Goal: Task Accomplishment & Management: Manage account settings

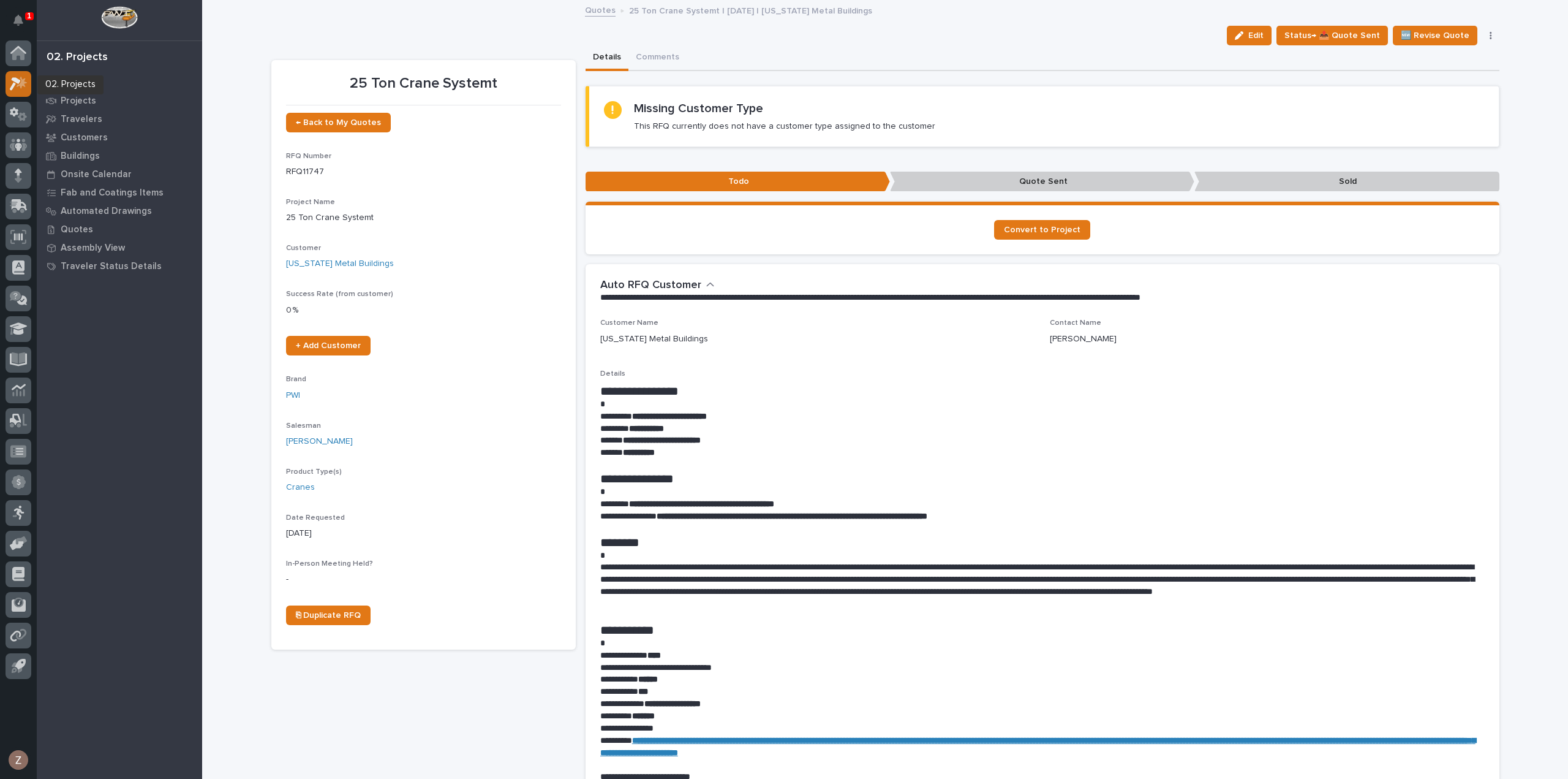
click at [12, 79] on icon at bounding box center [15, 84] width 11 height 13
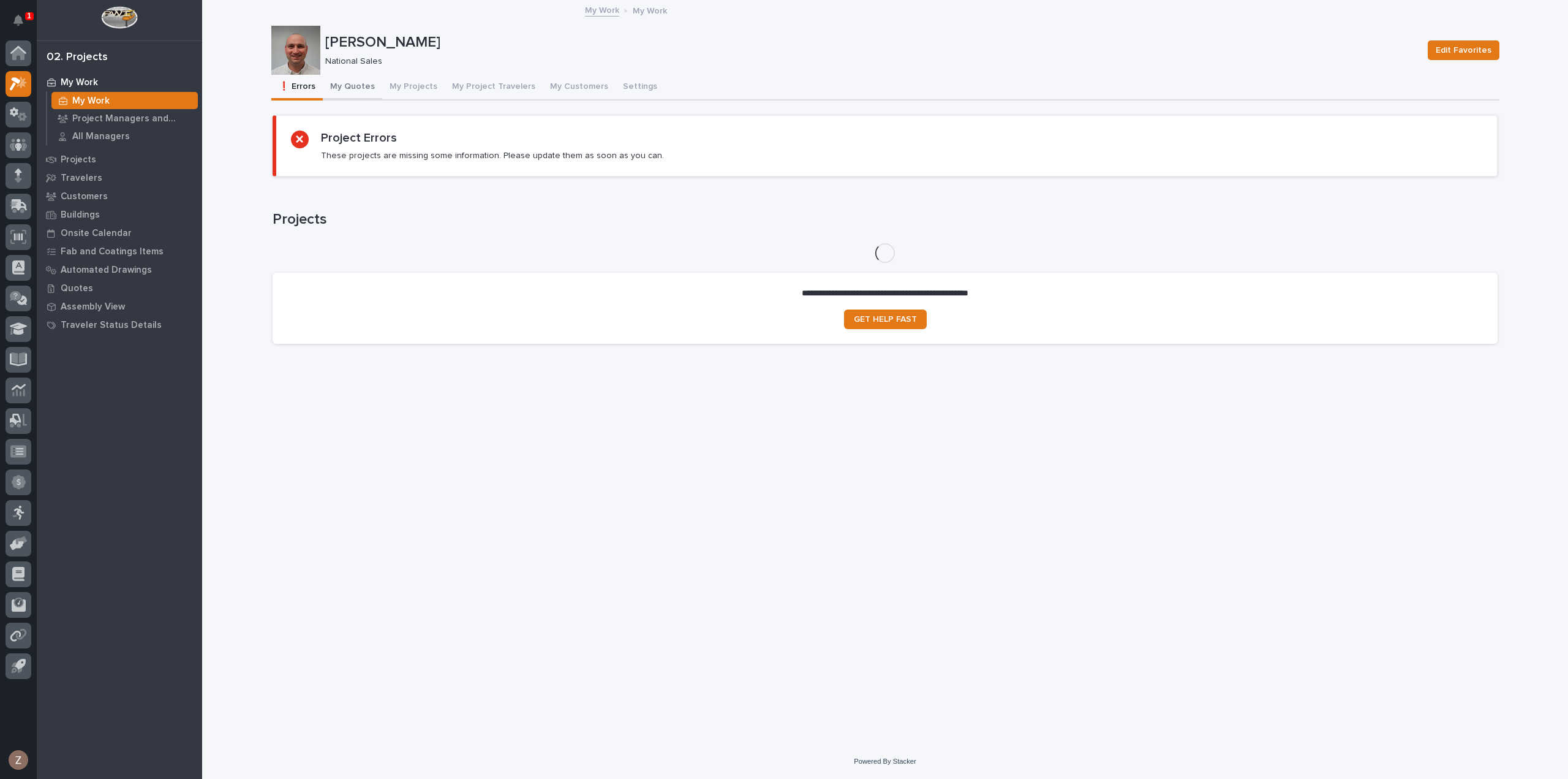
click at [367, 90] on button "My Quotes" at bounding box center [353, 87] width 59 height 26
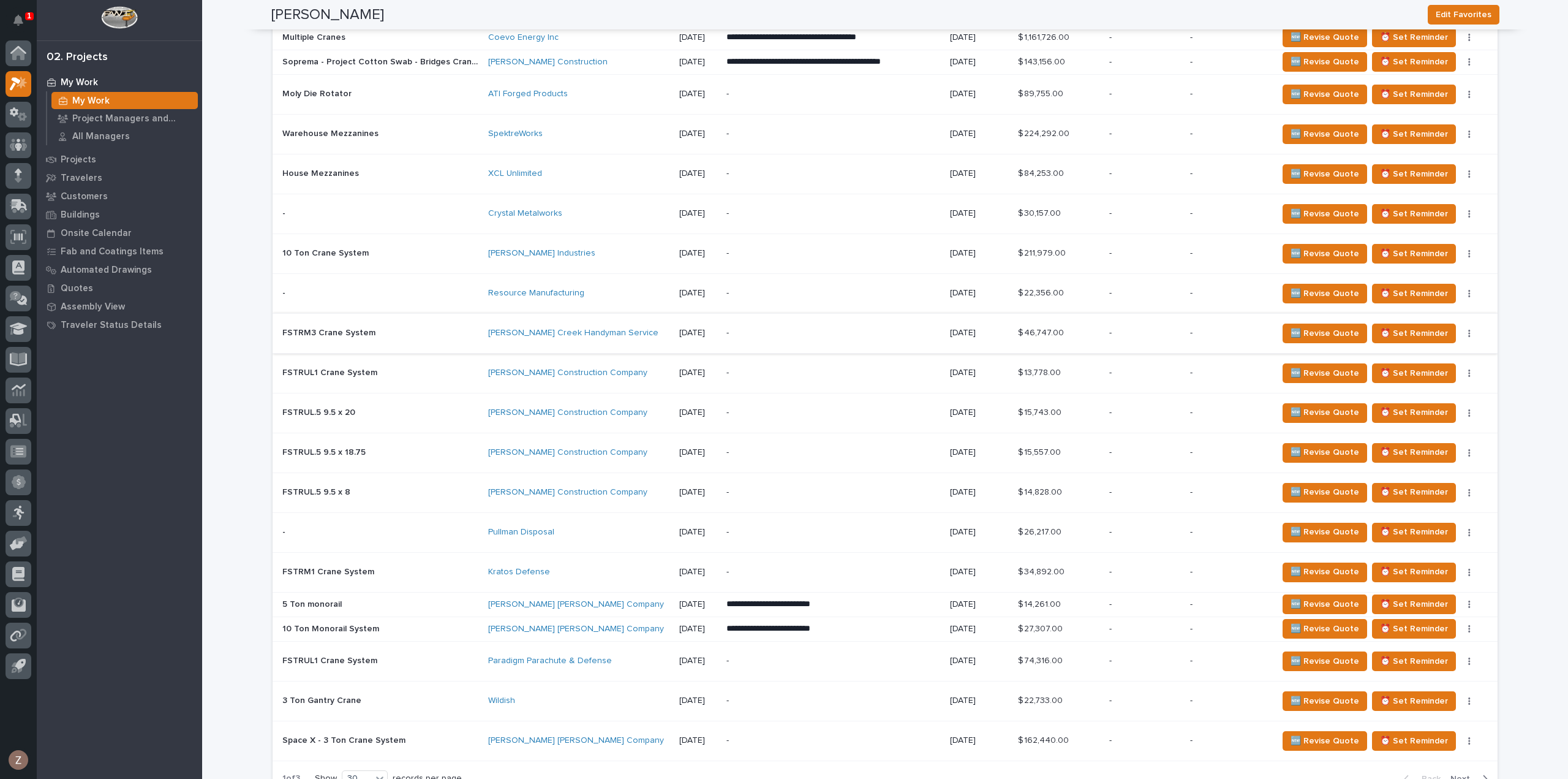
scroll to position [1900, 0]
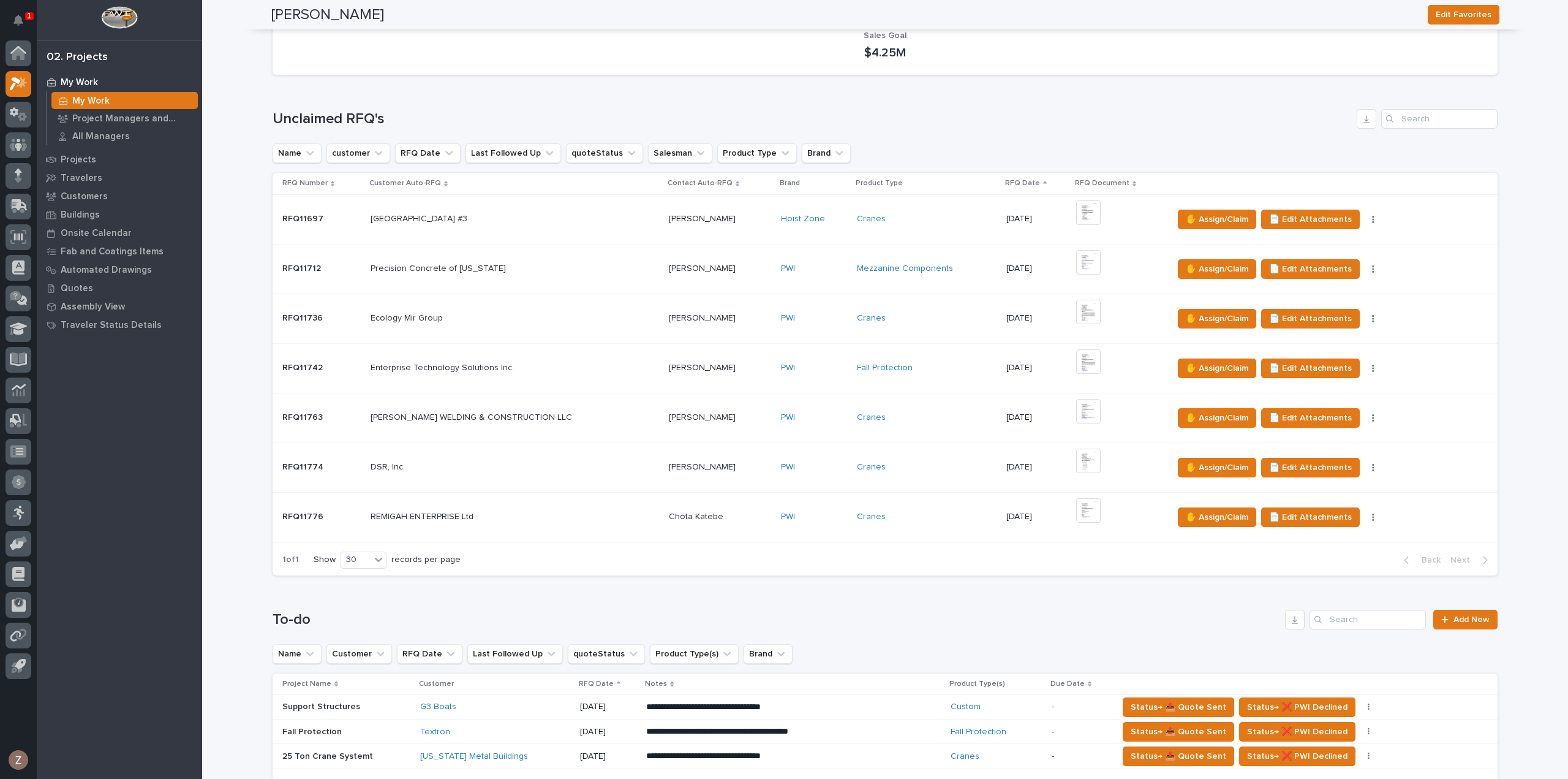
scroll to position [0, 0]
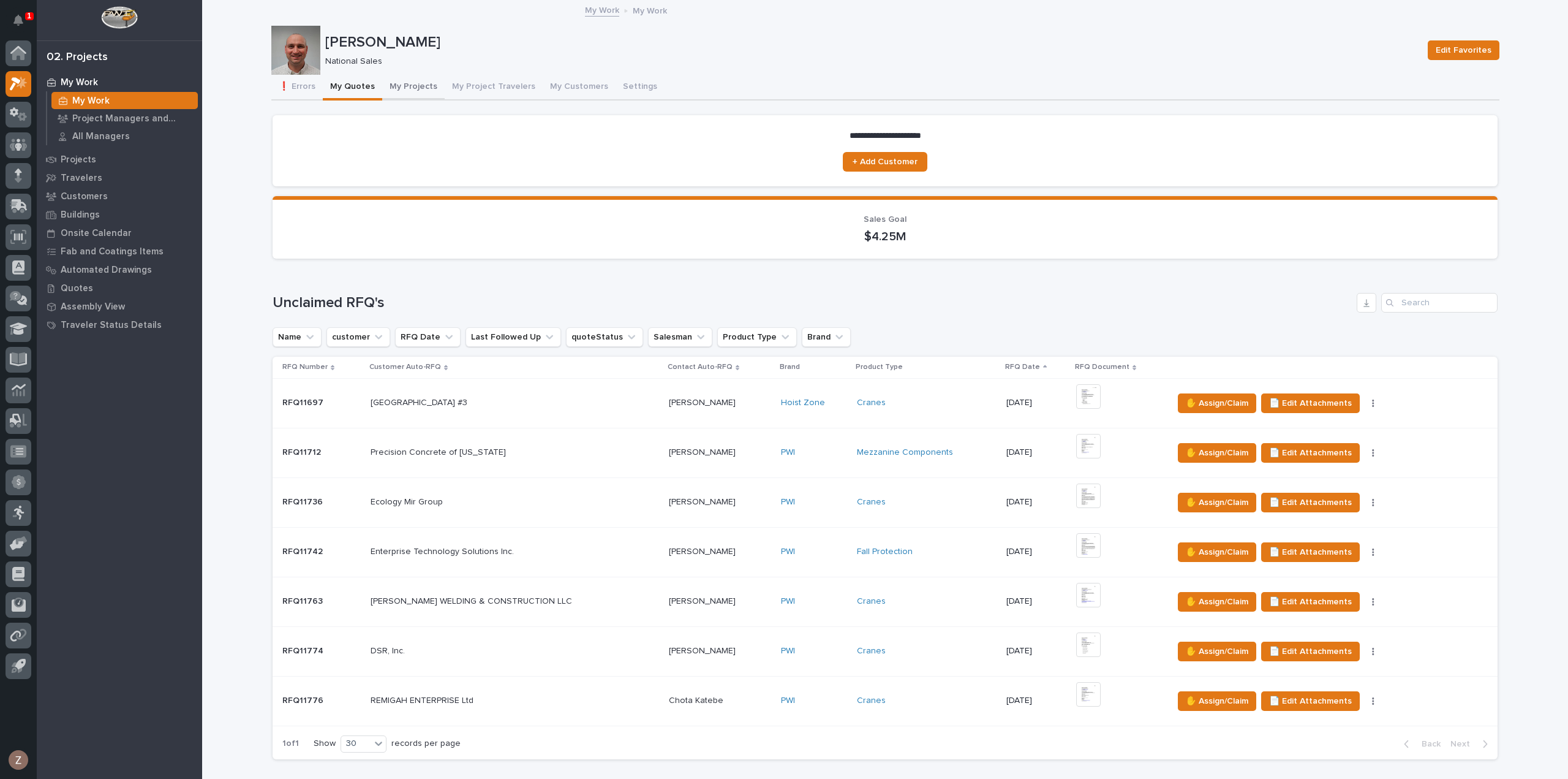
click at [346, 84] on button "My Quotes" at bounding box center [353, 87] width 59 height 26
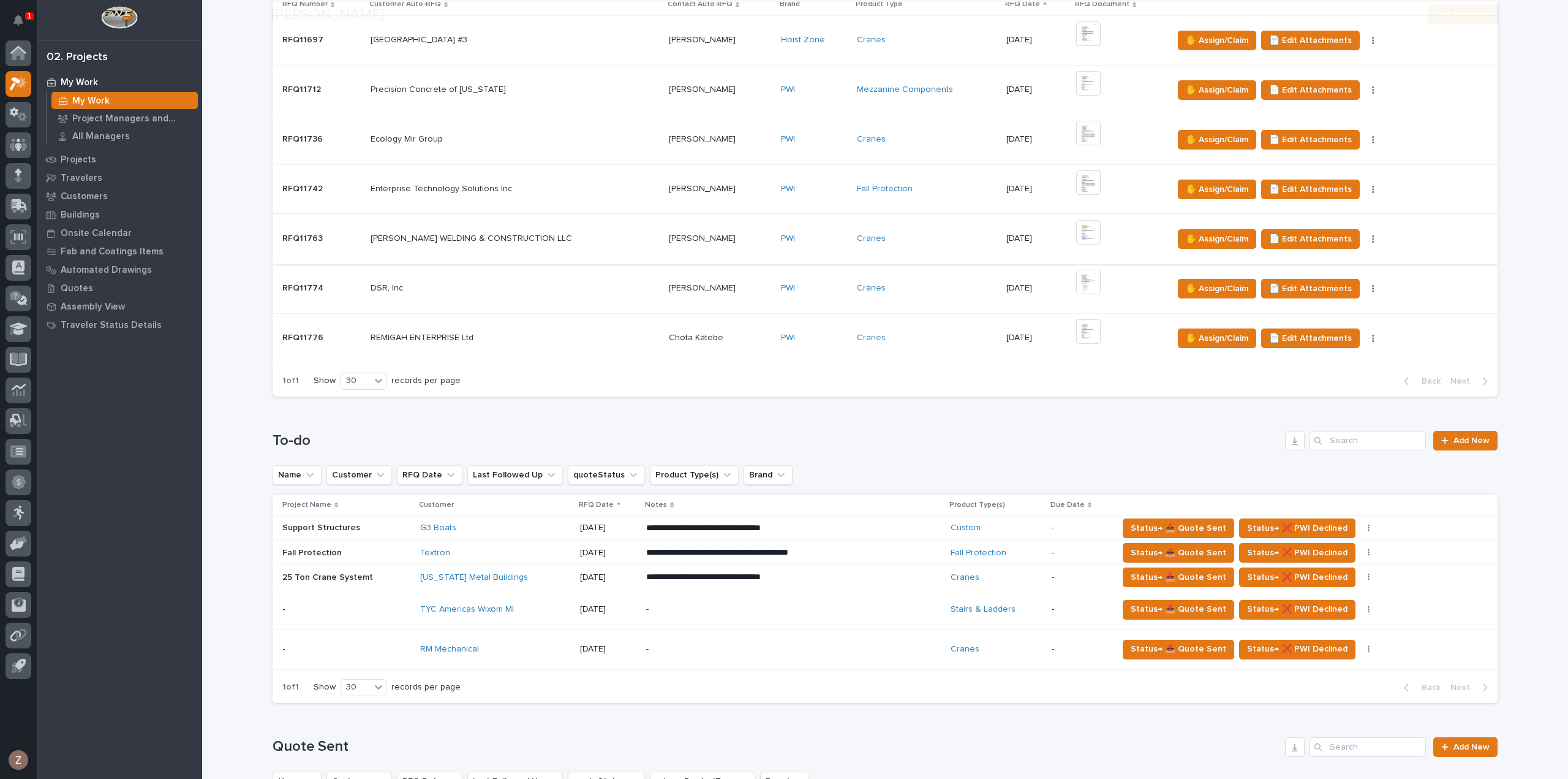
scroll to position [552, 0]
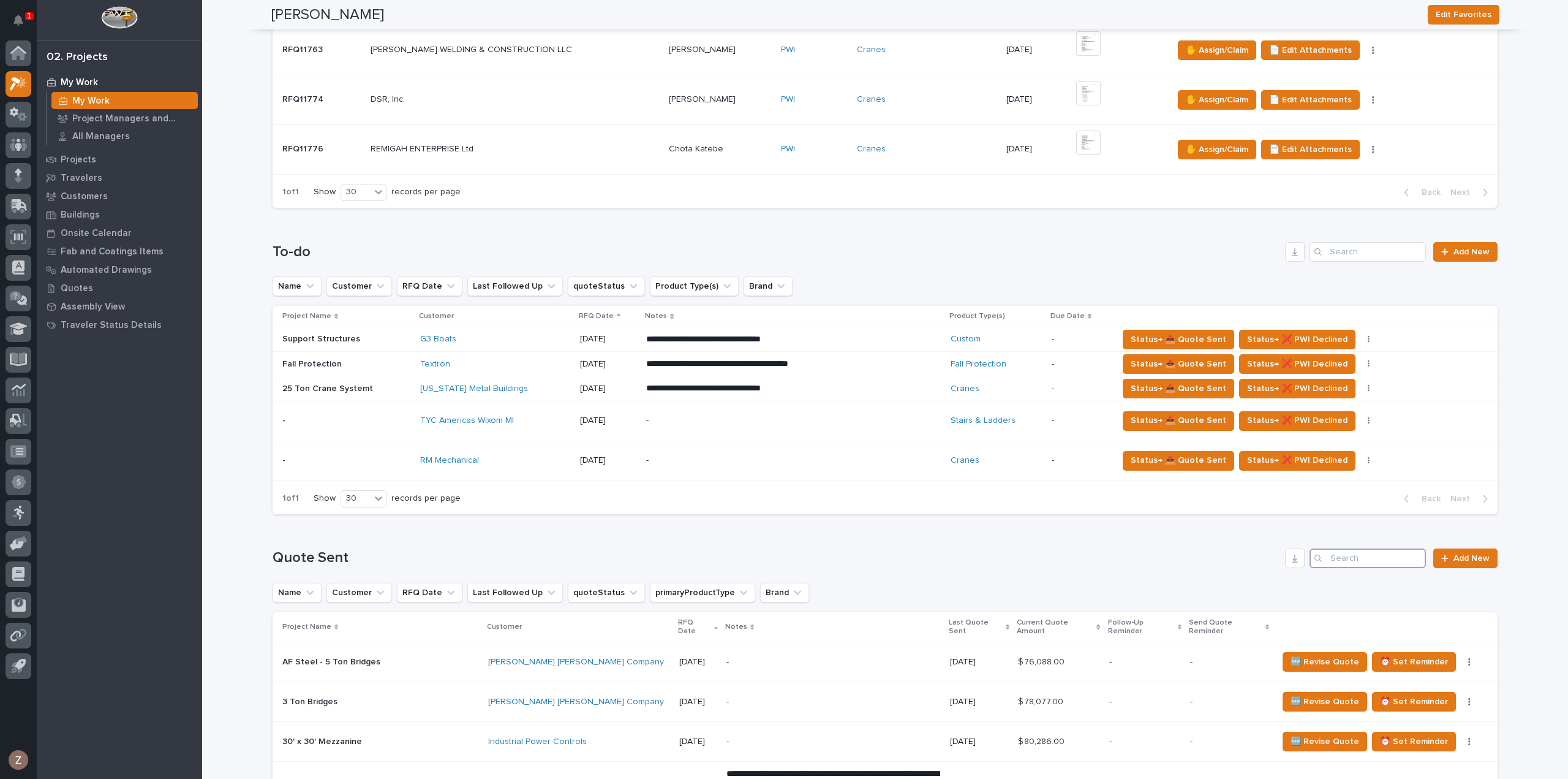
click at [1352, 556] on input "Search" at bounding box center [1369, 559] width 117 height 20
type input "a"
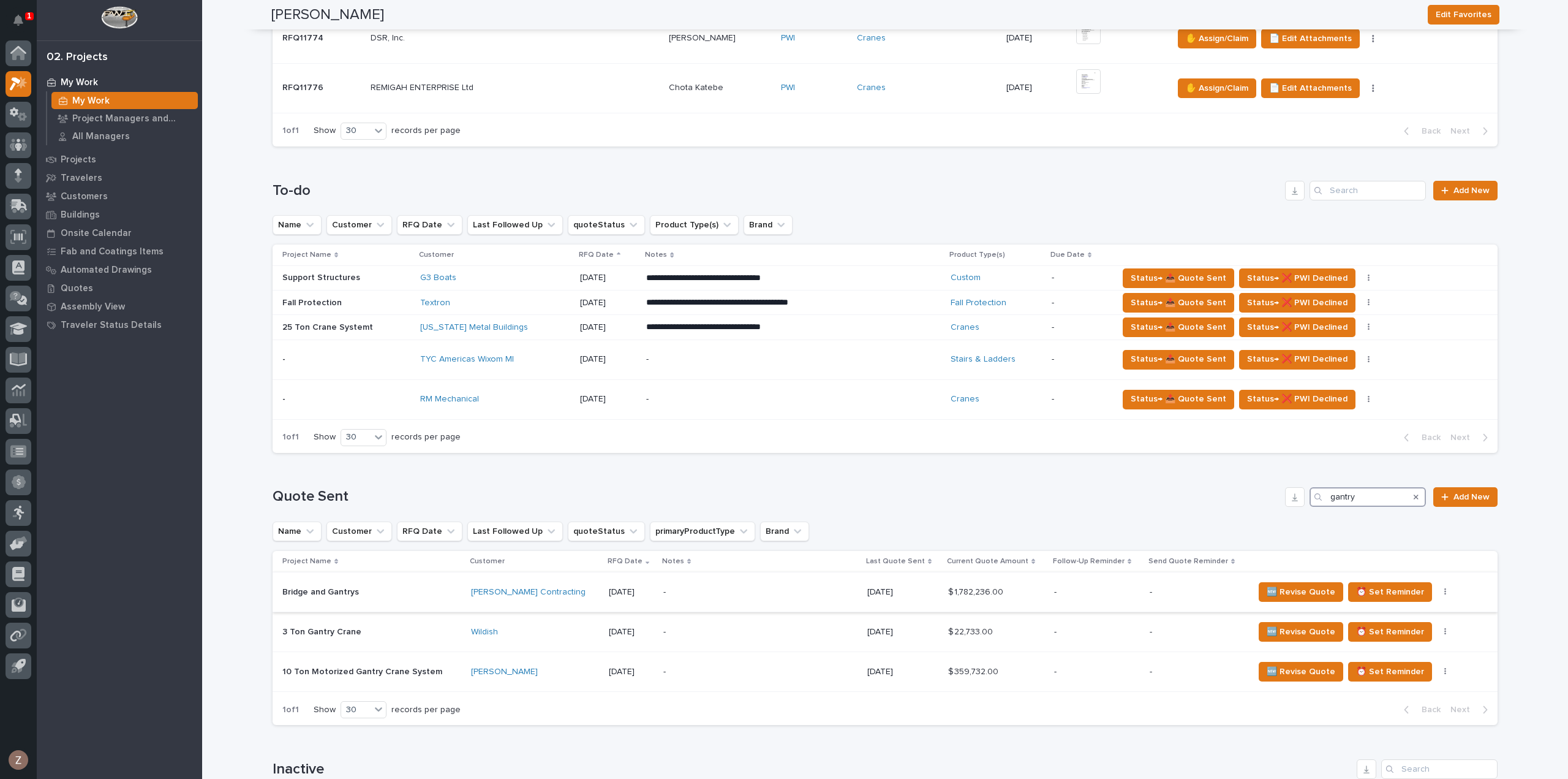
scroll to position [981, 0]
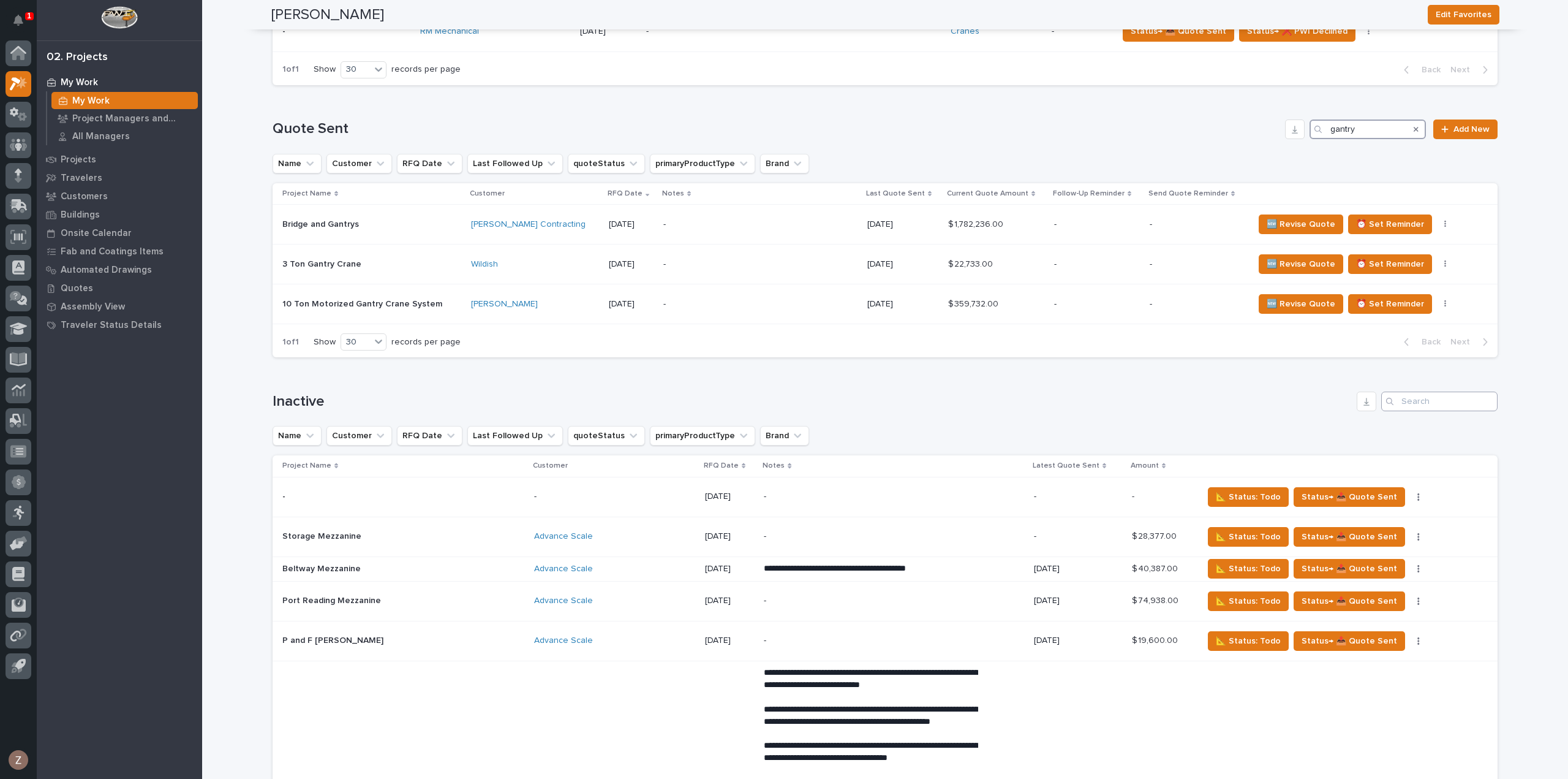
type input "gantry"
click at [1416, 398] on input "Search" at bounding box center [1440, 402] width 117 height 20
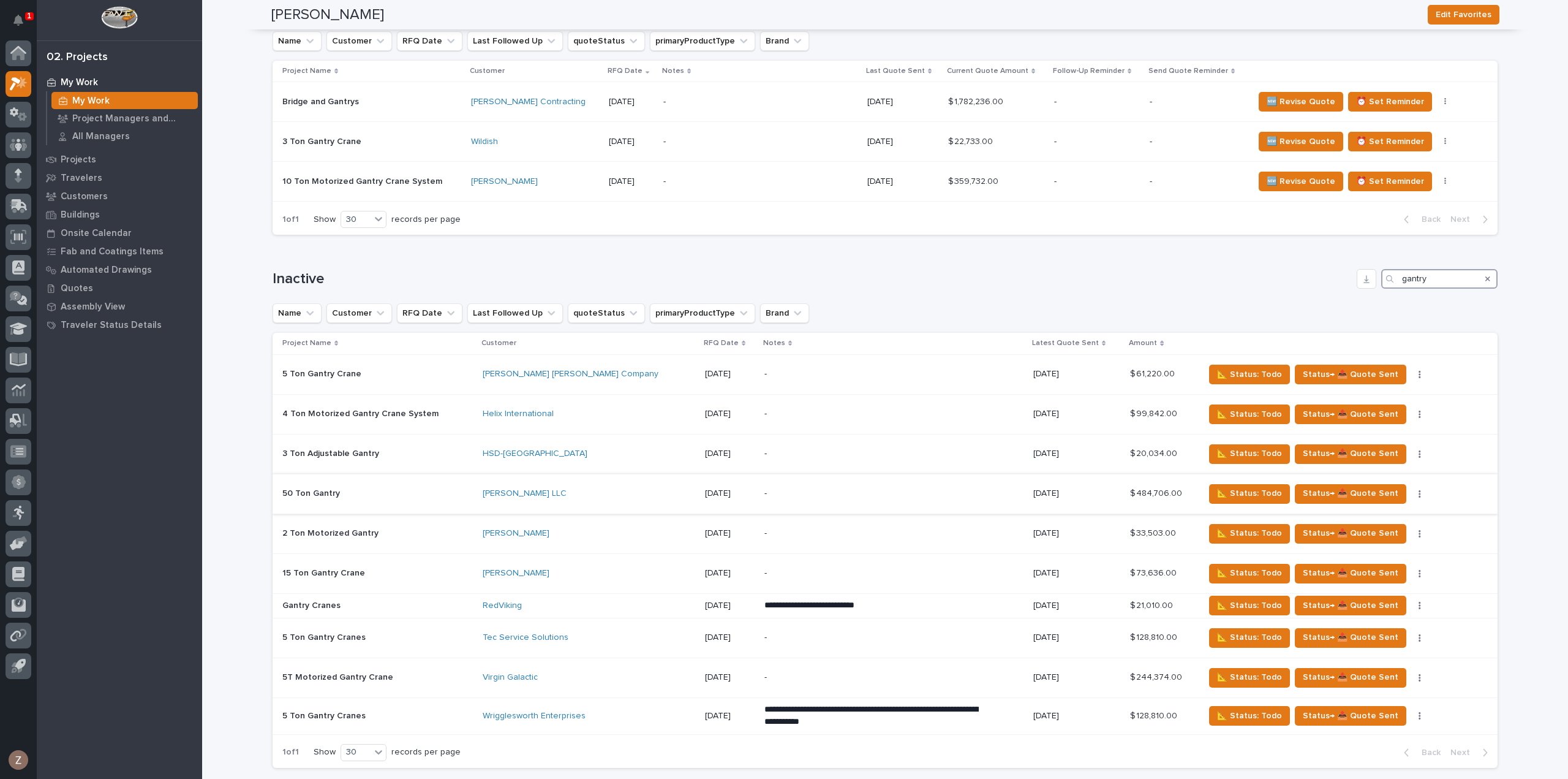
scroll to position [1164, 0]
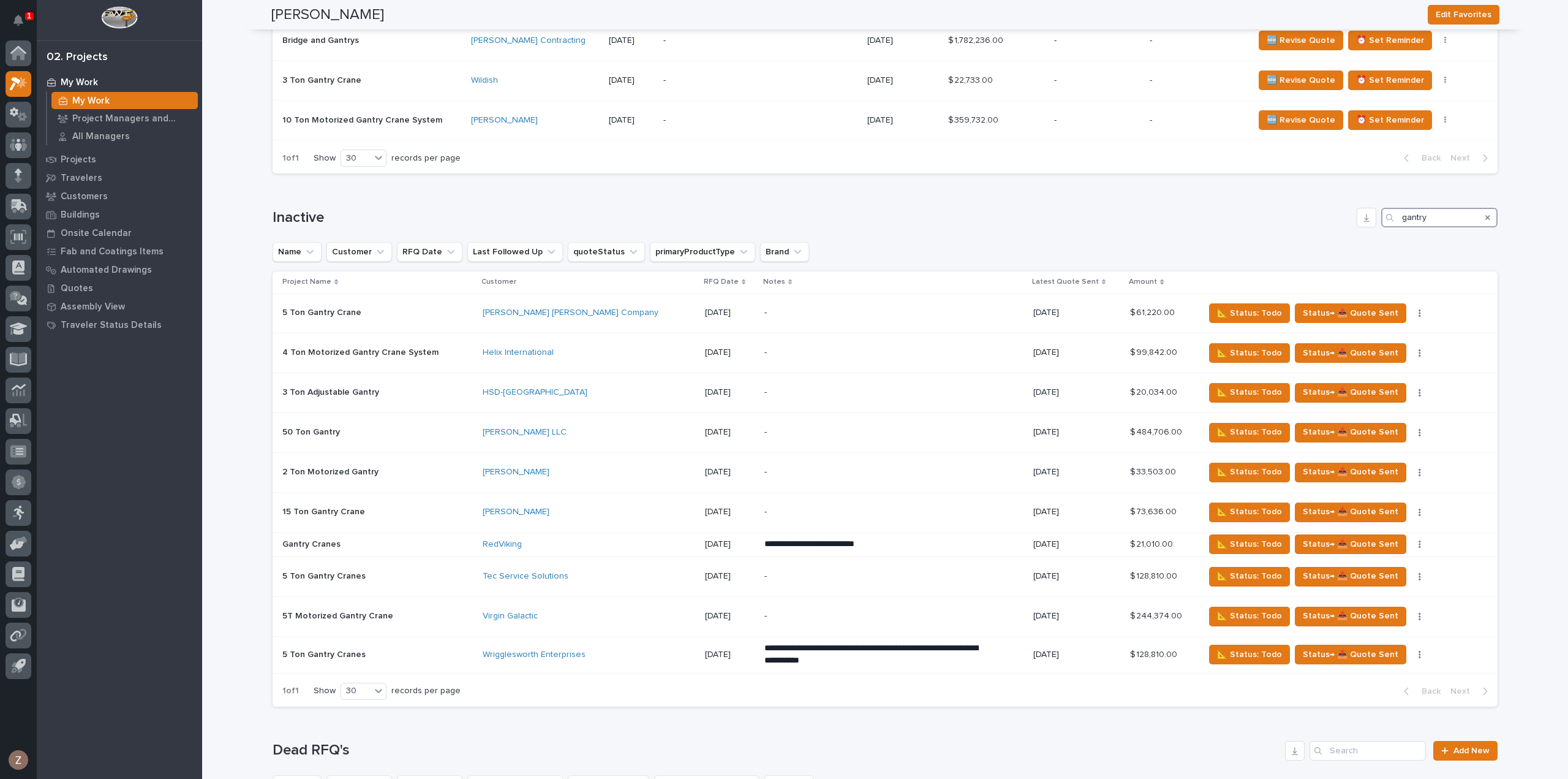
type input "gantry"
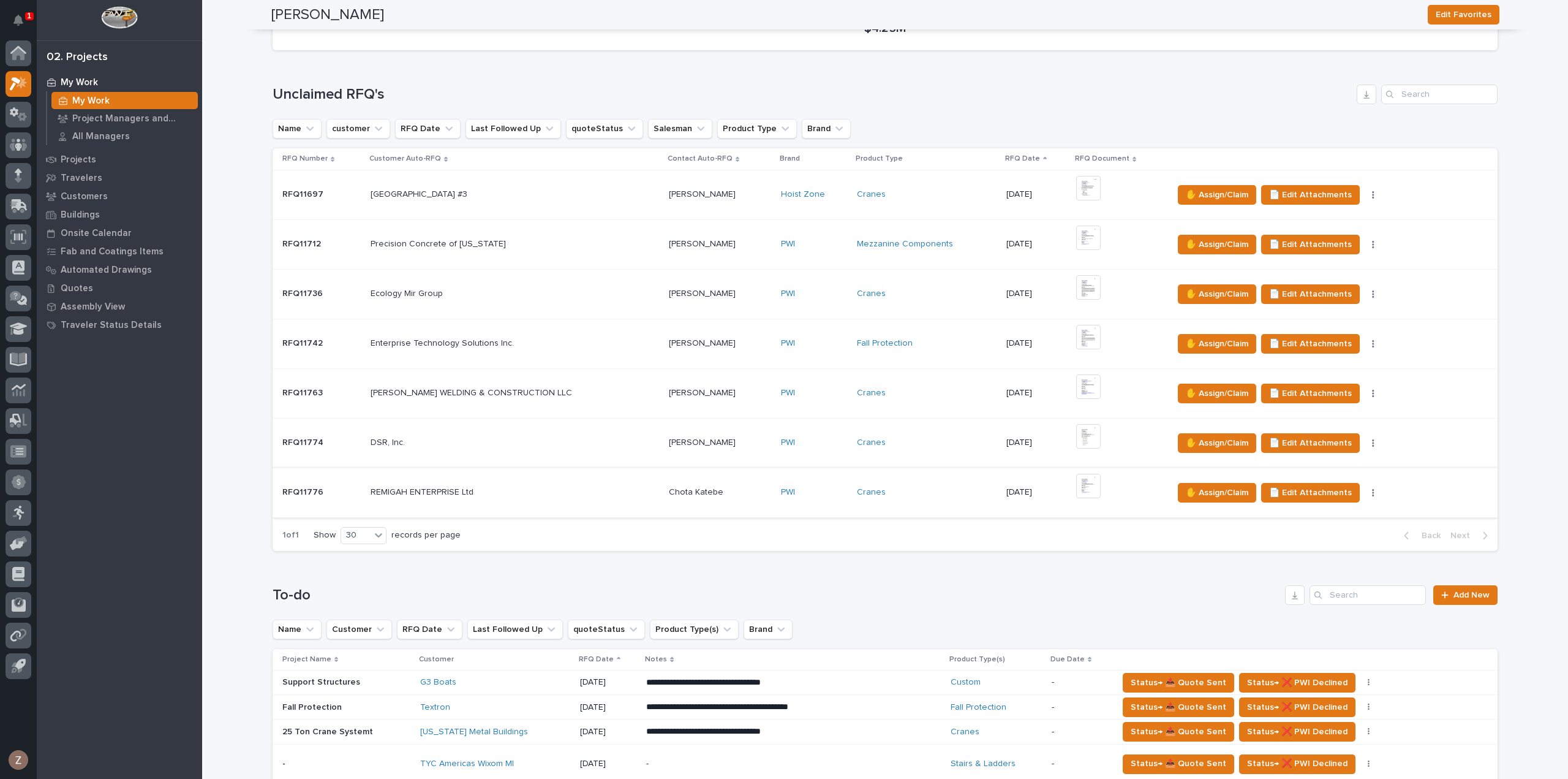
scroll to position [184, 0]
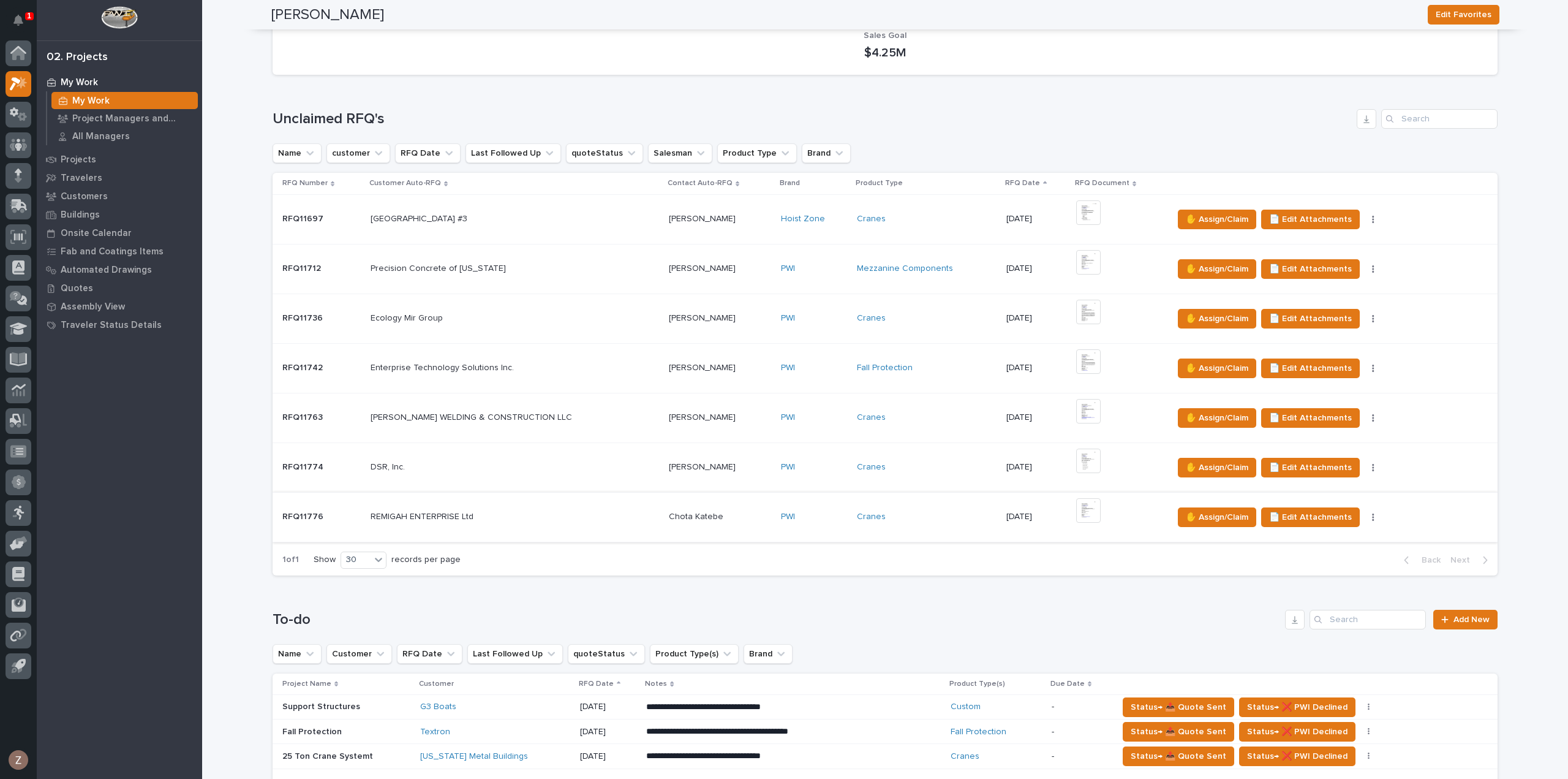
click at [1077, 507] on img at bounding box center [1088, 510] width 24 height 24
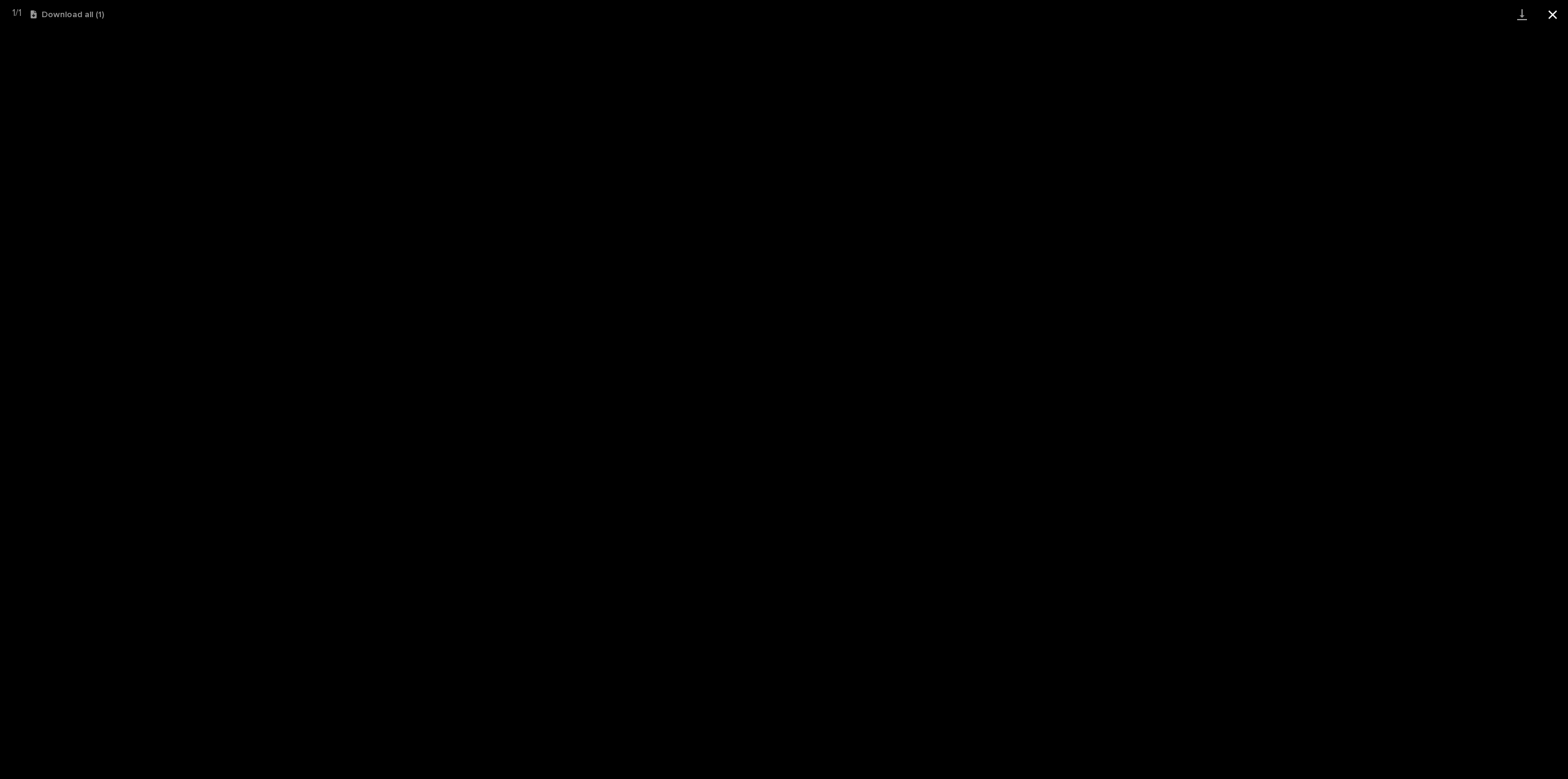
click at [1564, 16] on button "Close gallery" at bounding box center [1553, 14] width 31 height 29
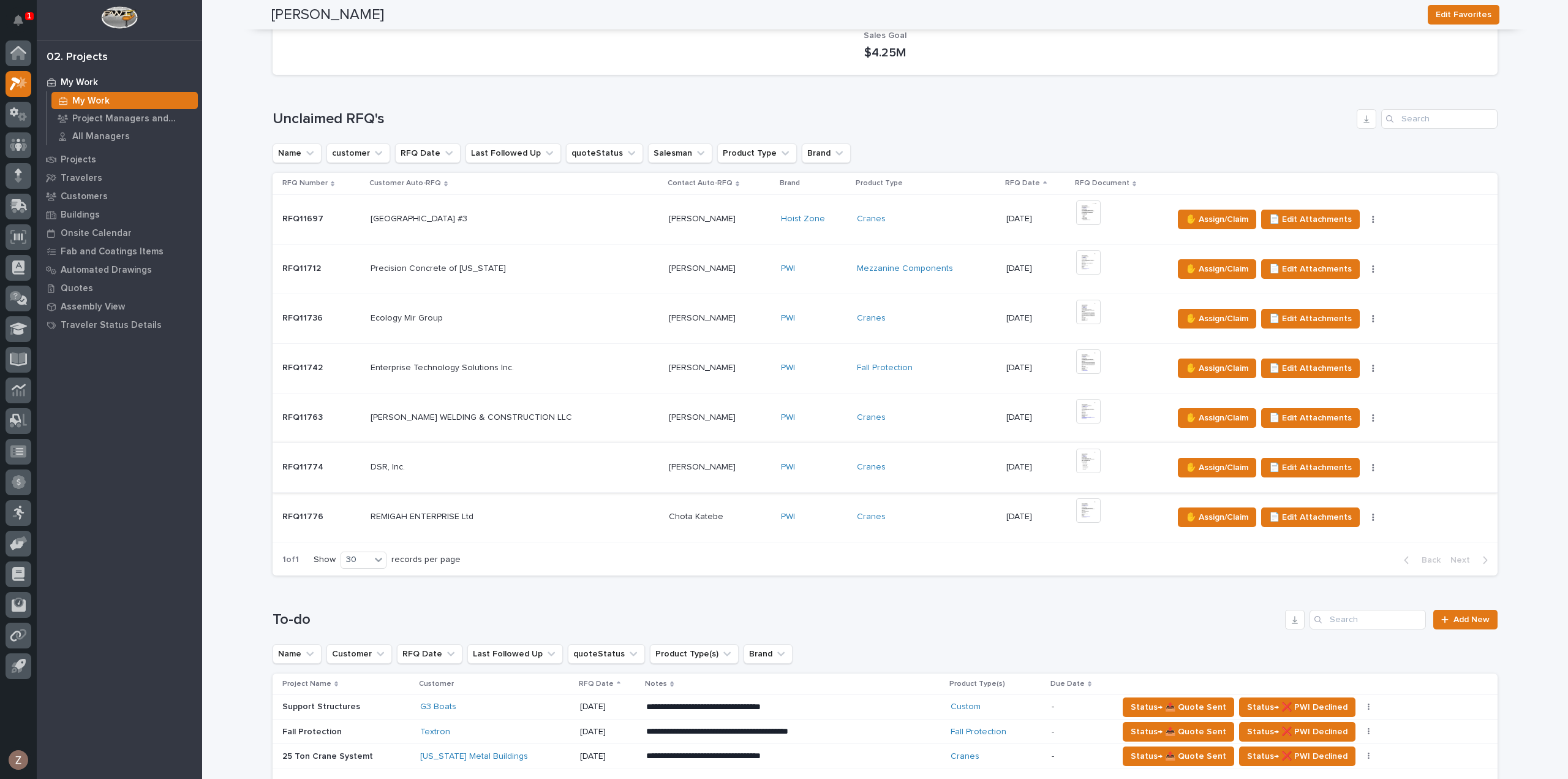
click at [1077, 456] on img at bounding box center [1088, 460] width 24 height 24
click at [1077, 460] on img at bounding box center [1088, 460] width 24 height 24
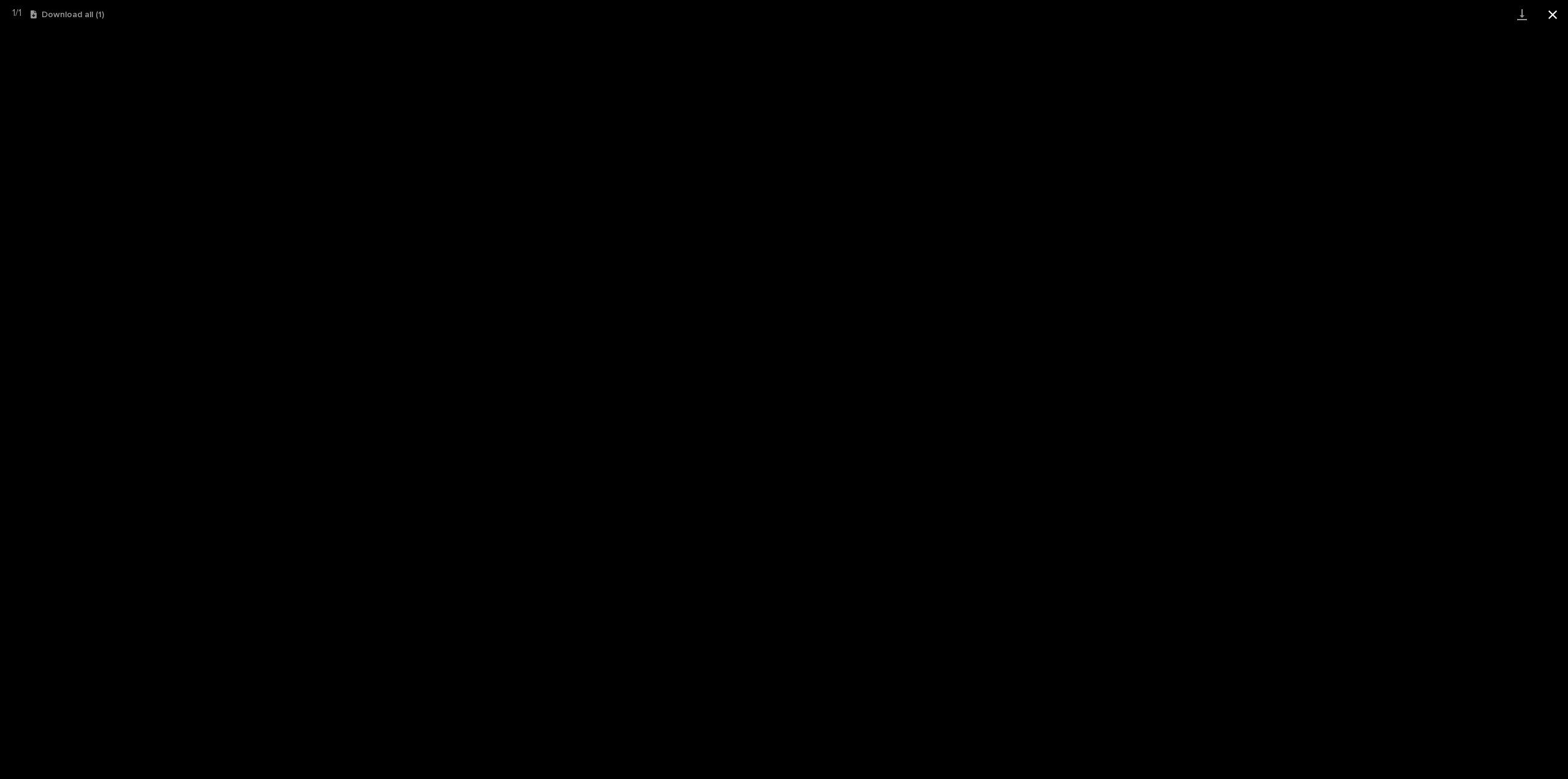
click at [1552, 13] on button "Close gallery" at bounding box center [1553, 14] width 31 height 29
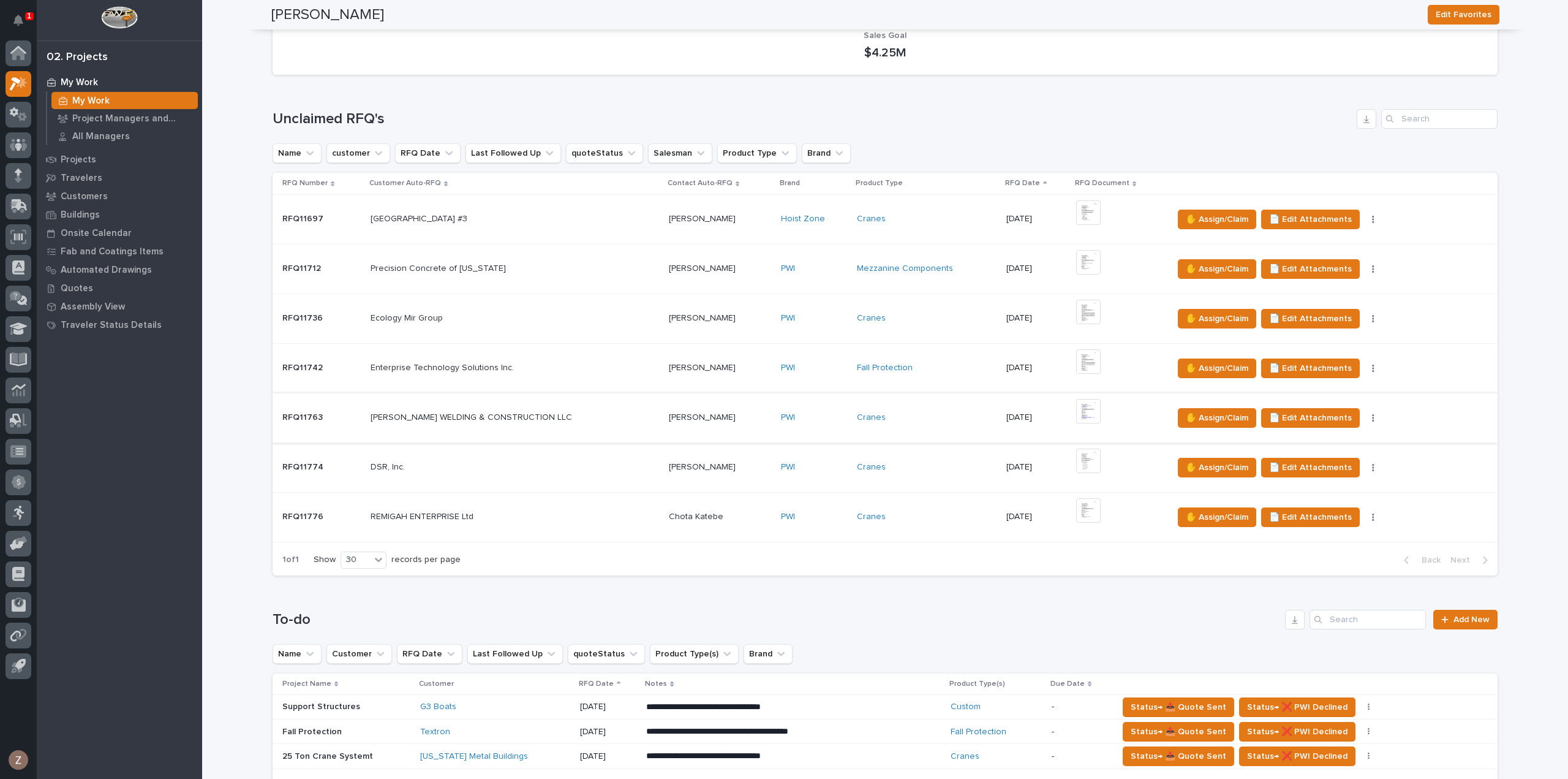
click at [1082, 409] on img at bounding box center [1088, 411] width 24 height 24
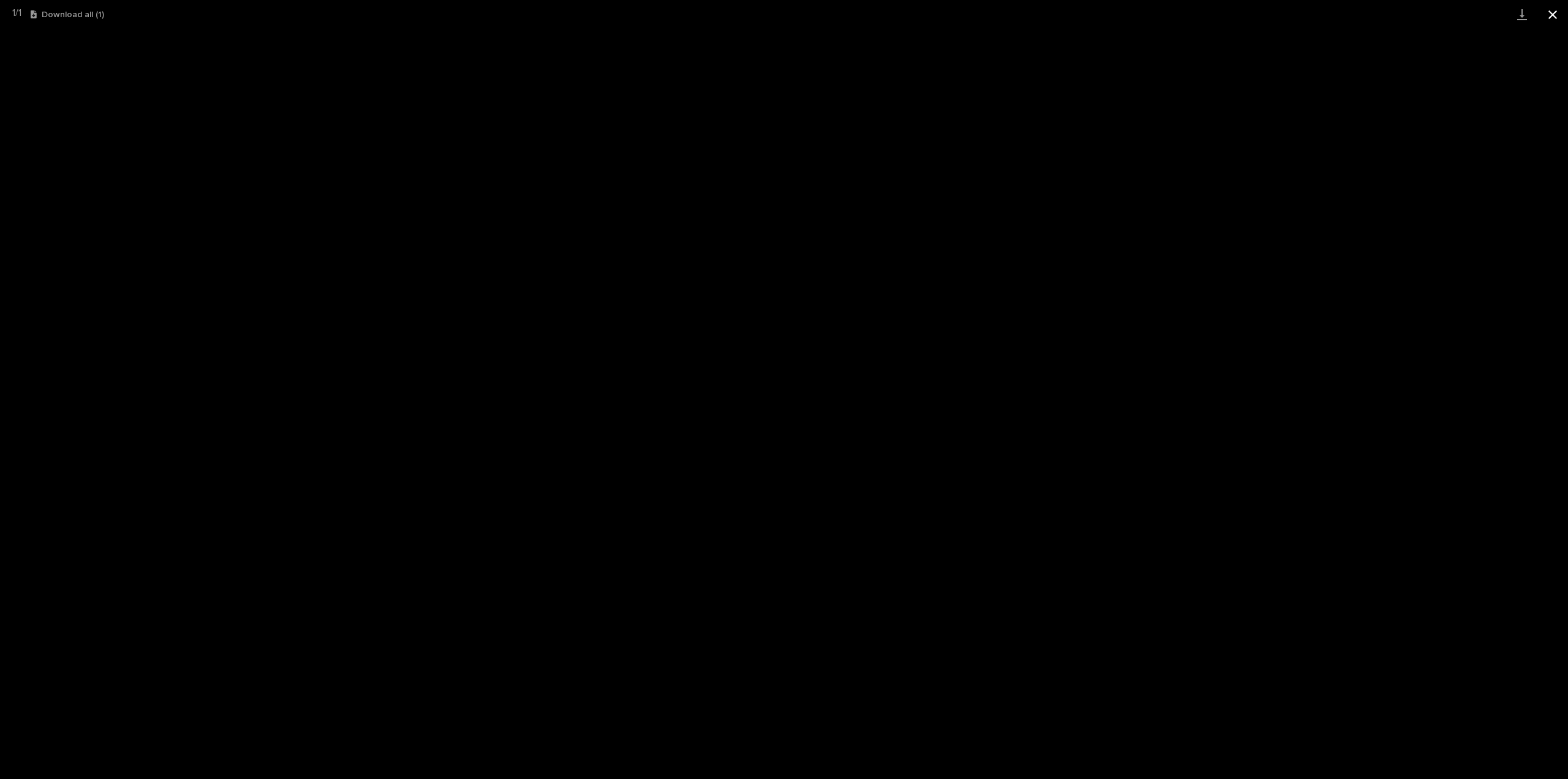
click at [1552, 14] on button "Close gallery" at bounding box center [1553, 14] width 31 height 29
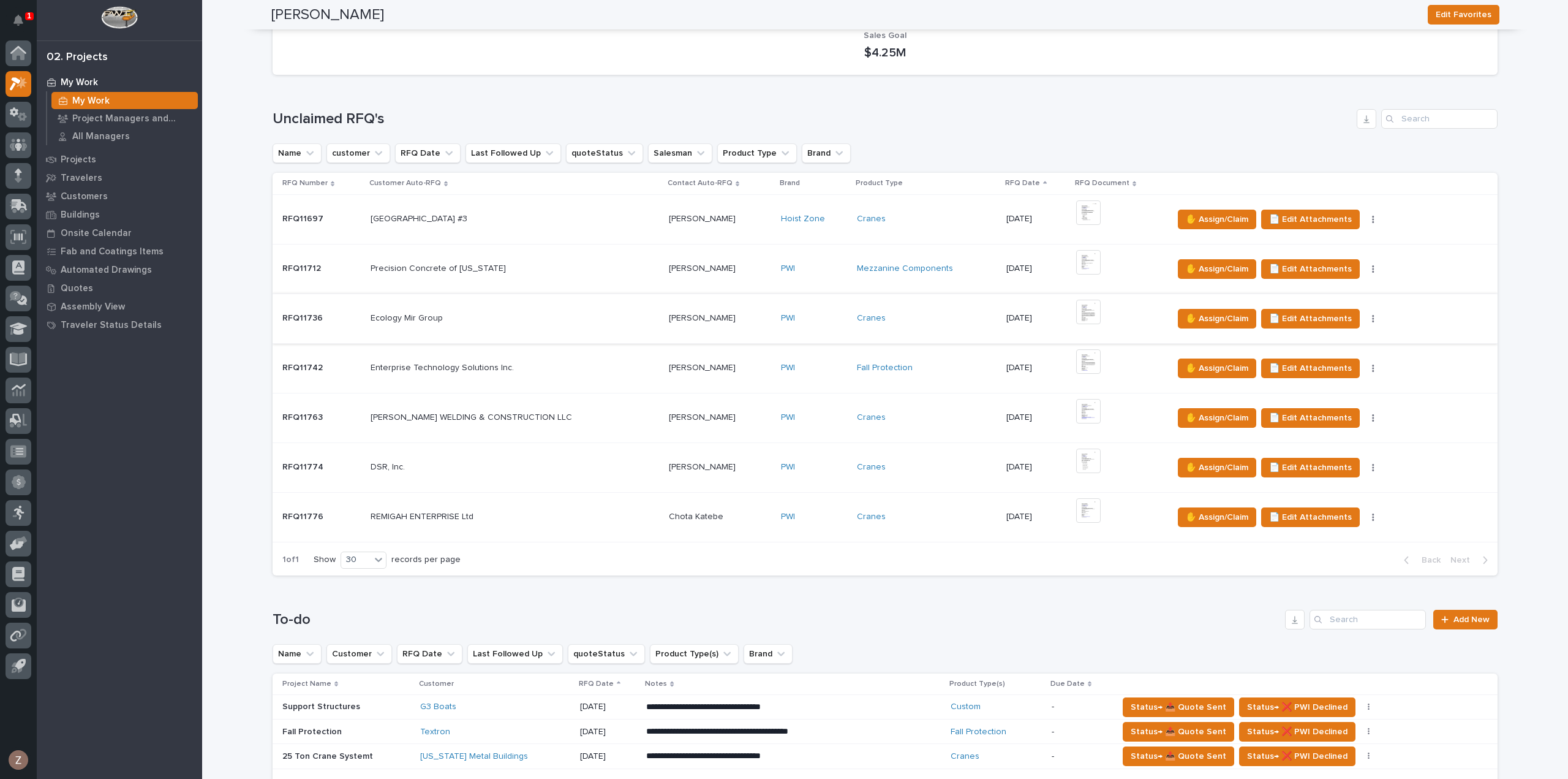
click at [1079, 312] on img at bounding box center [1088, 312] width 24 height 24
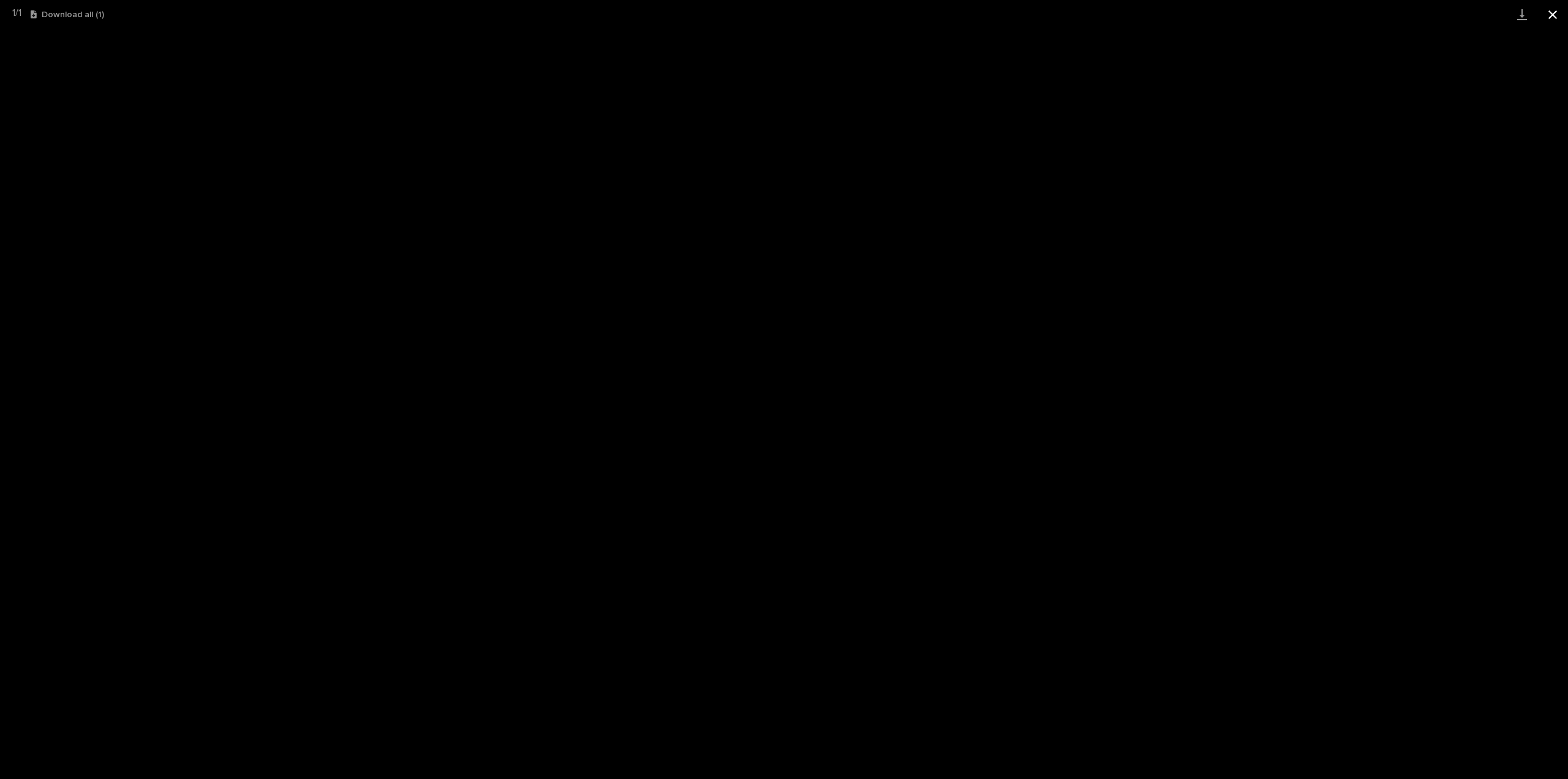
click at [1555, 9] on button "Close gallery" at bounding box center [1553, 14] width 31 height 29
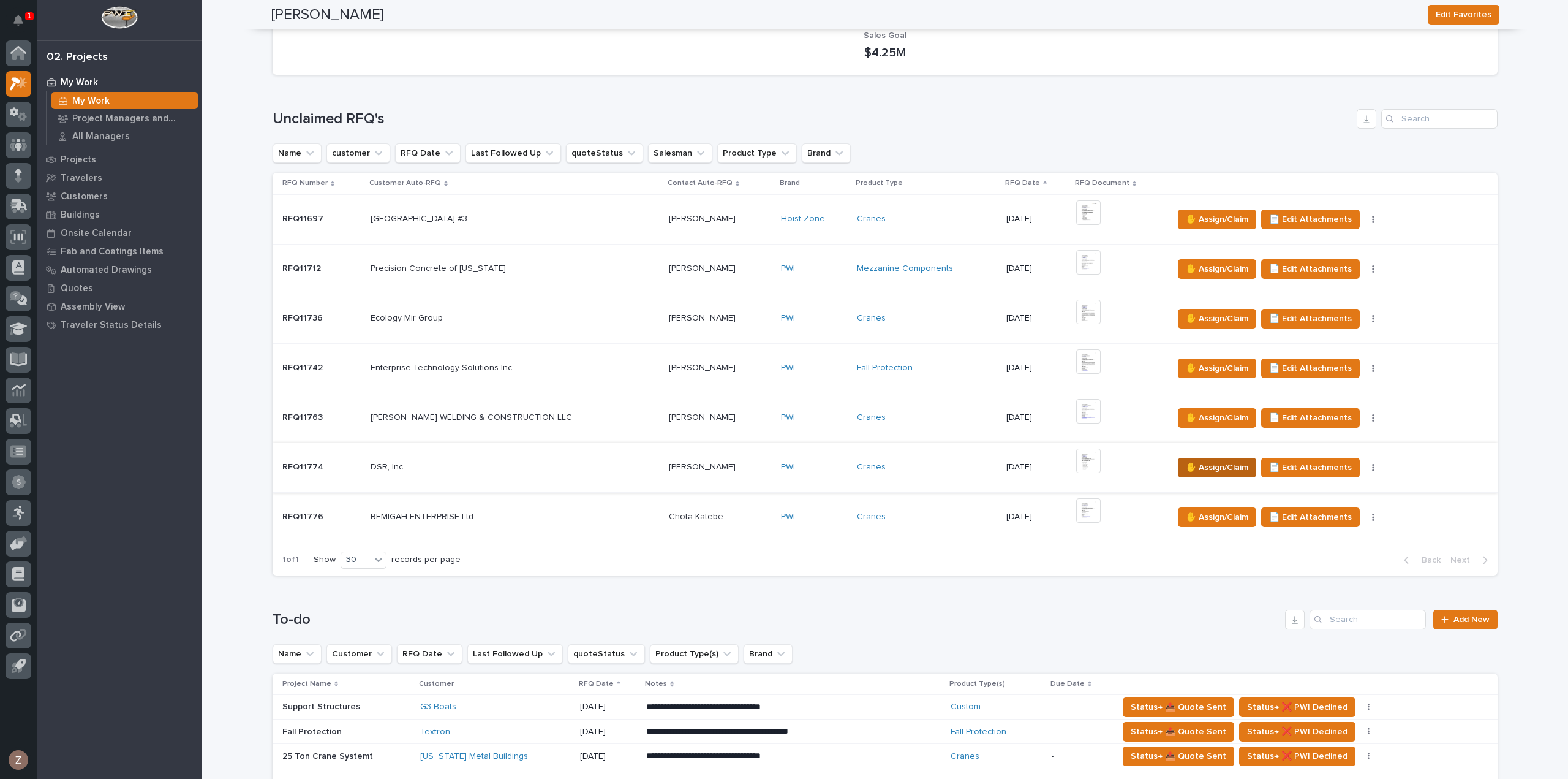
click at [1210, 465] on span "✋ Assign/Claim" at bounding box center [1218, 467] width 63 height 14
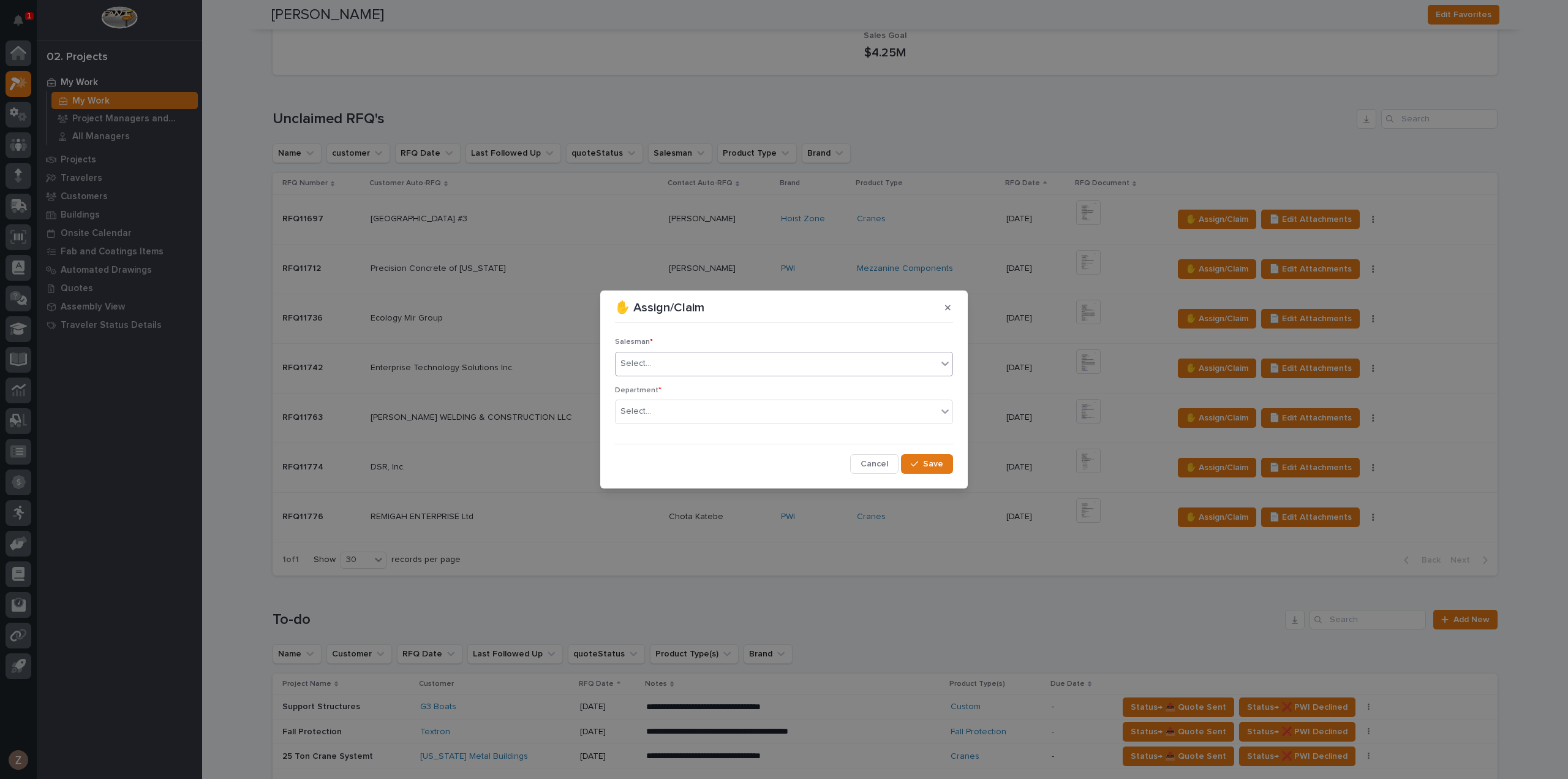
click at [890, 352] on div "Select..." at bounding box center [784, 364] width 339 height 24
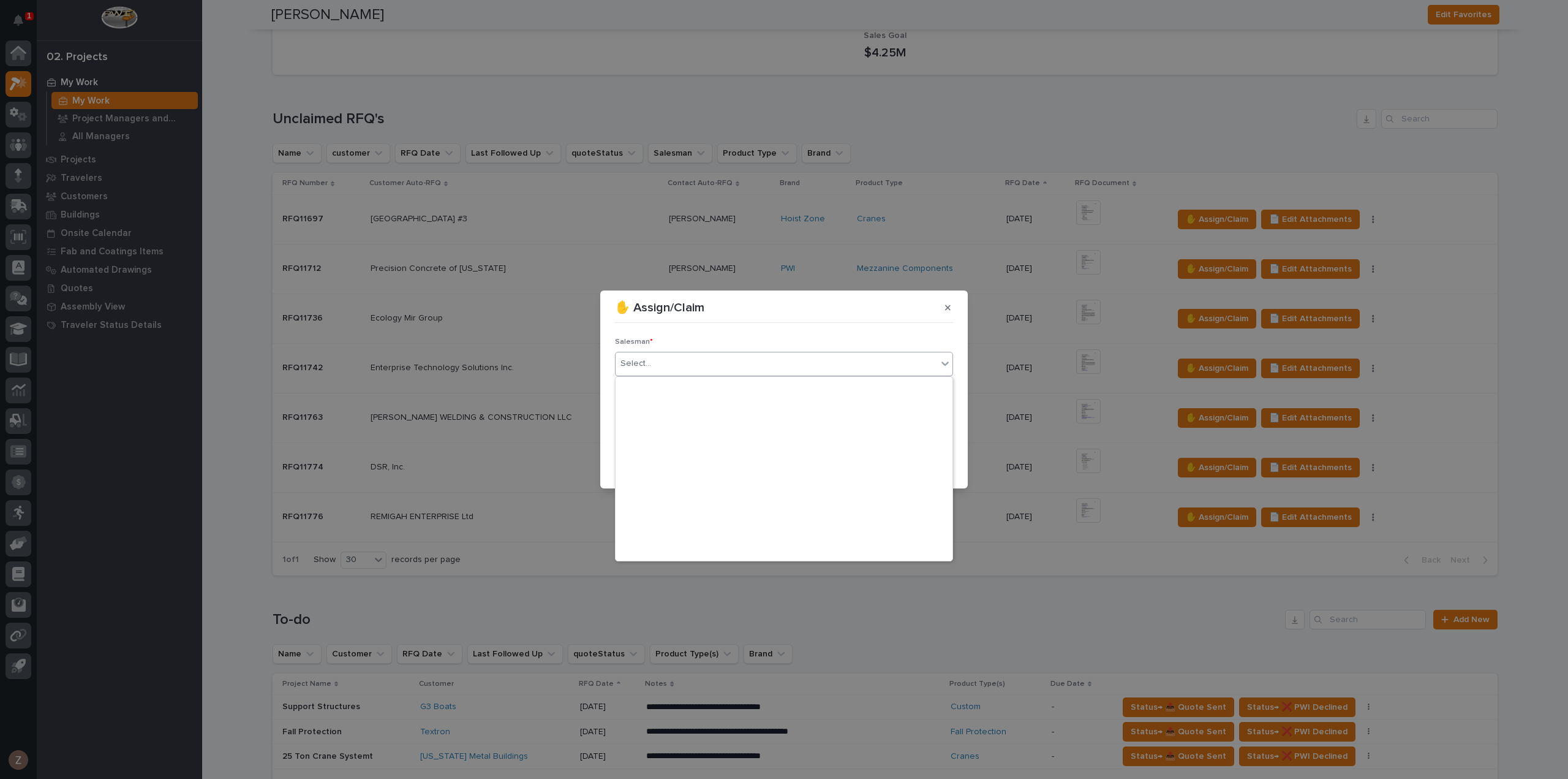
scroll to position [267, 0]
click at [737, 526] on div "[PERSON_NAME]" at bounding box center [784, 528] width 337 height 22
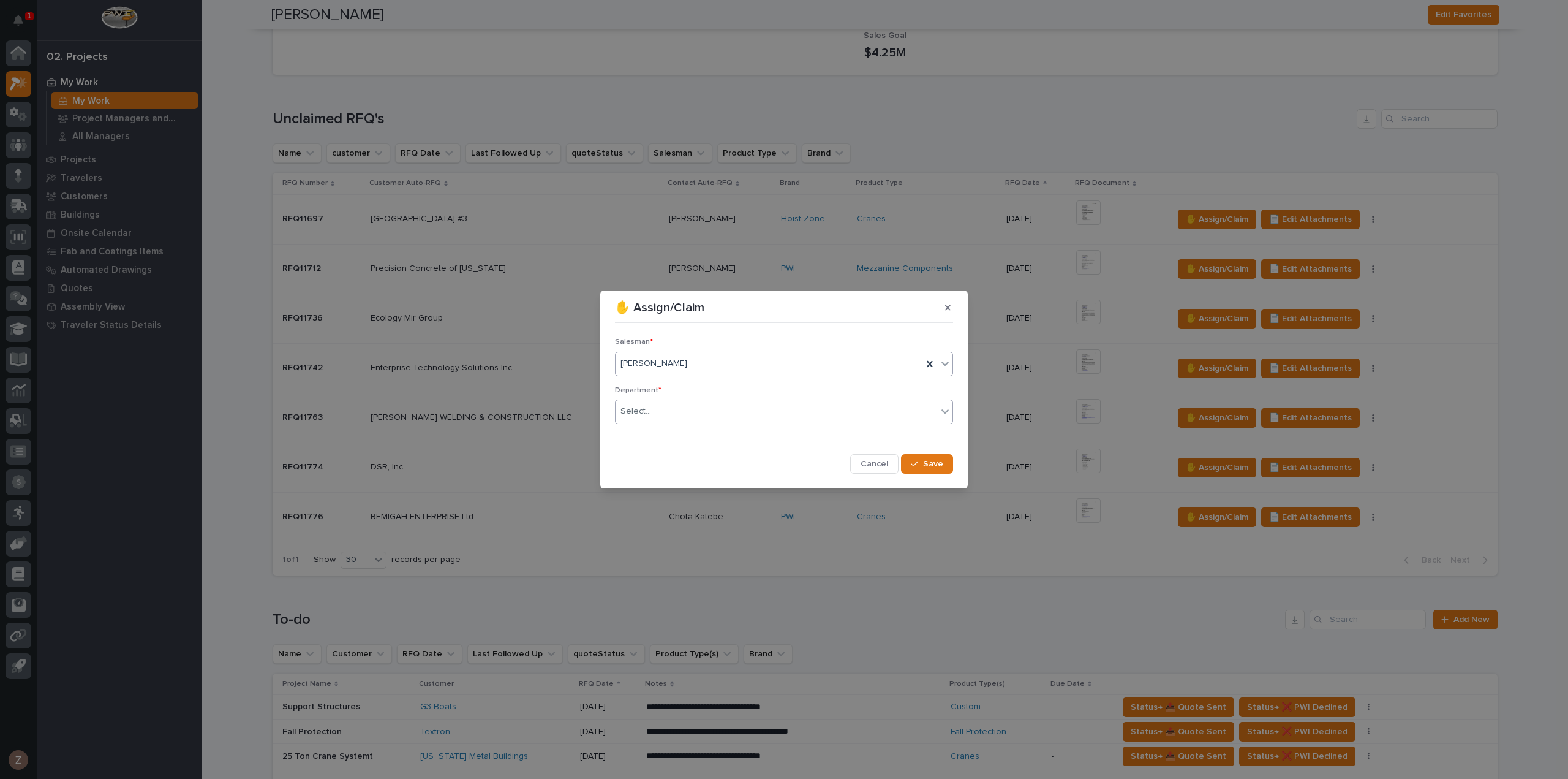
click at [814, 418] on div "Select..." at bounding box center [777, 412] width 322 height 21
click at [794, 435] on div "National Sales" at bounding box center [784, 435] width 337 height 22
click at [930, 455] on div "Salesman * [PERSON_NAME] Department * National Sales Cancel Save" at bounding box center [784, 401] width 339 height 146
click at [934, 461] on span "Save" at bounding box center [933, 464] width 21 height 11
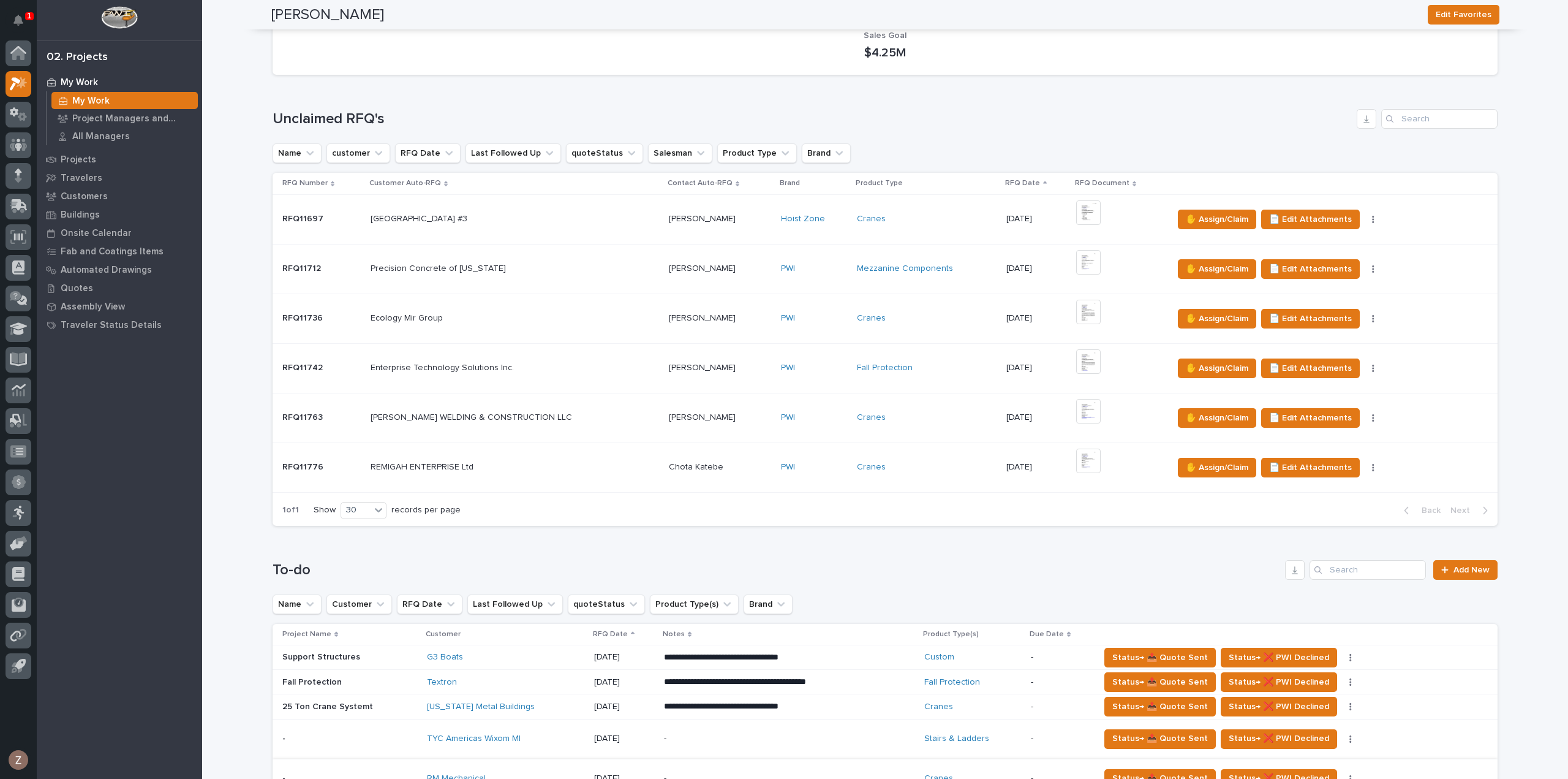
scroll to position [429, 0]
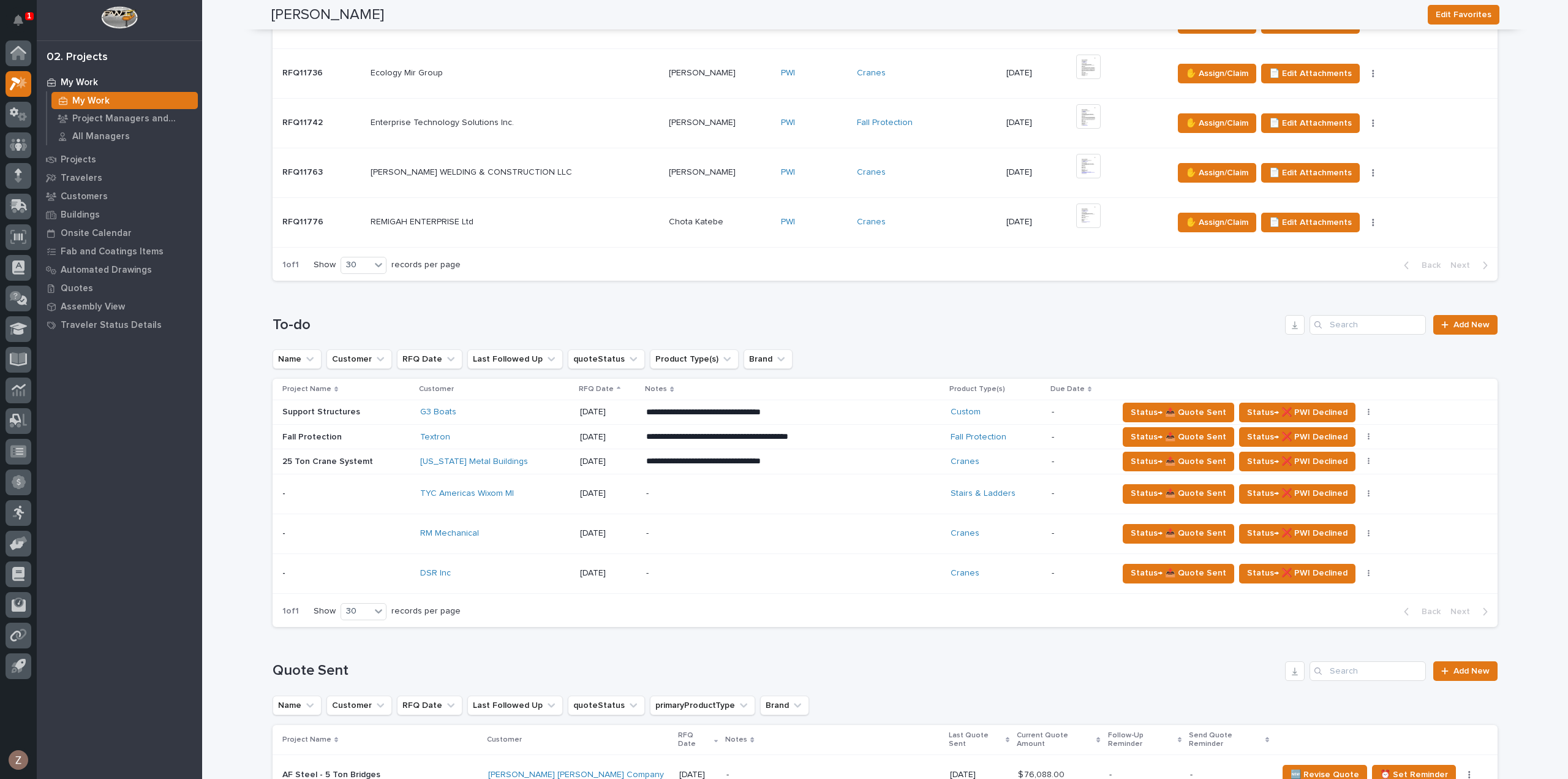
click at [753, 537] on div "-" at bounding box center [753, 533] width 215 height 28
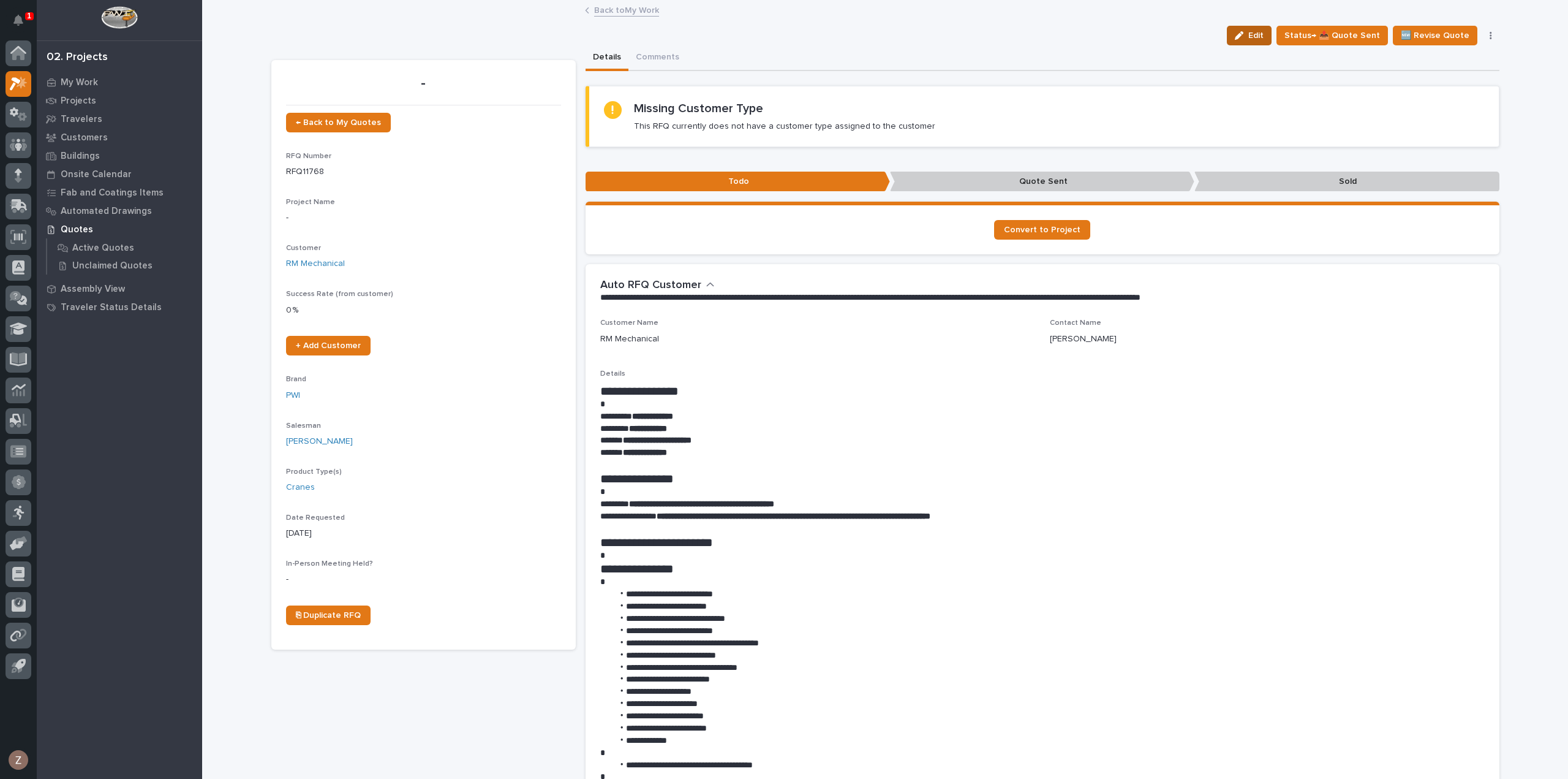
click at [1262, 35] on span "Edit" at bounding box center [1255, 35] width 15 height 11
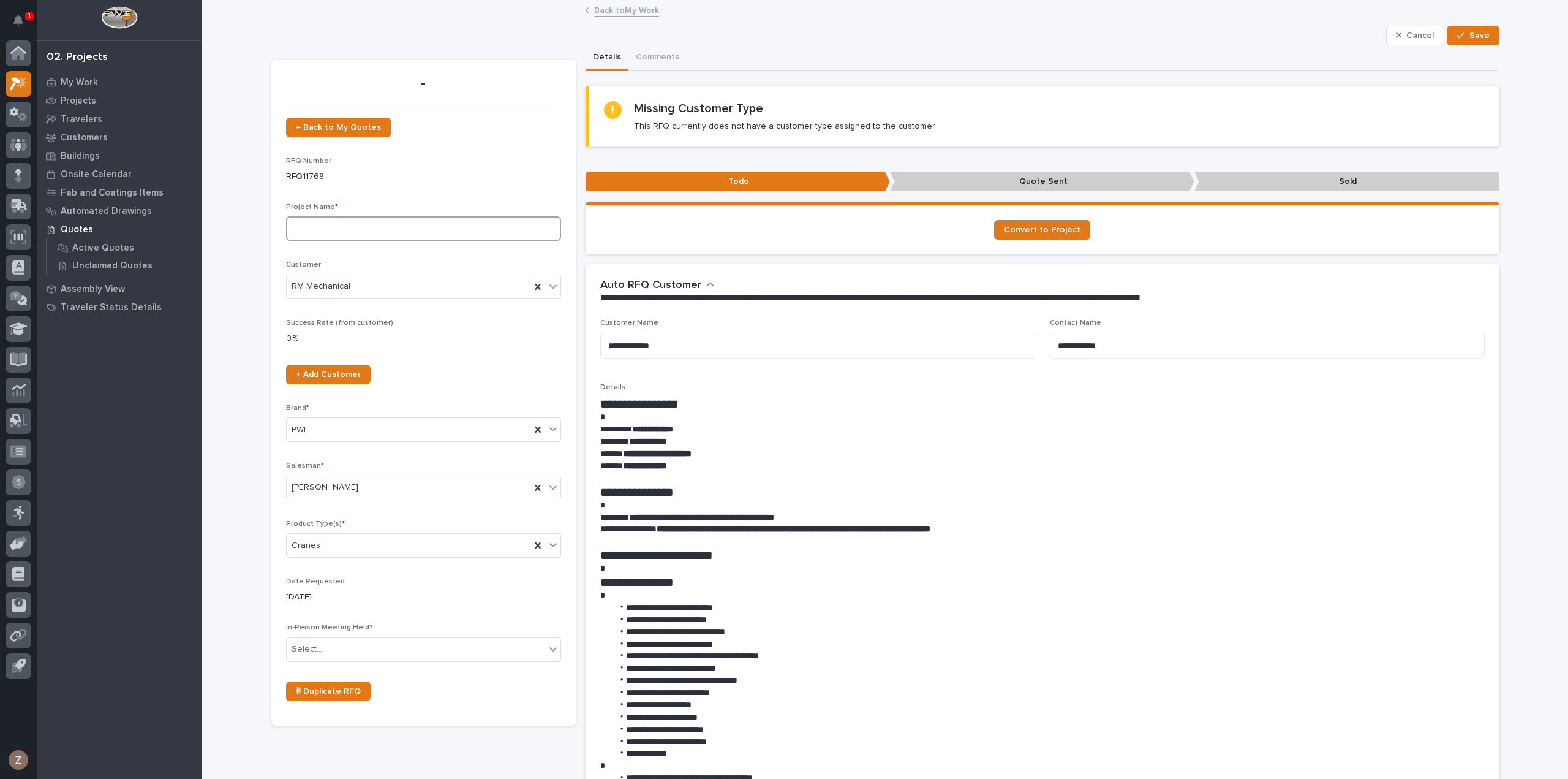
click at [380, 232] on input at bounding box center [424, 228] width 275 height 24
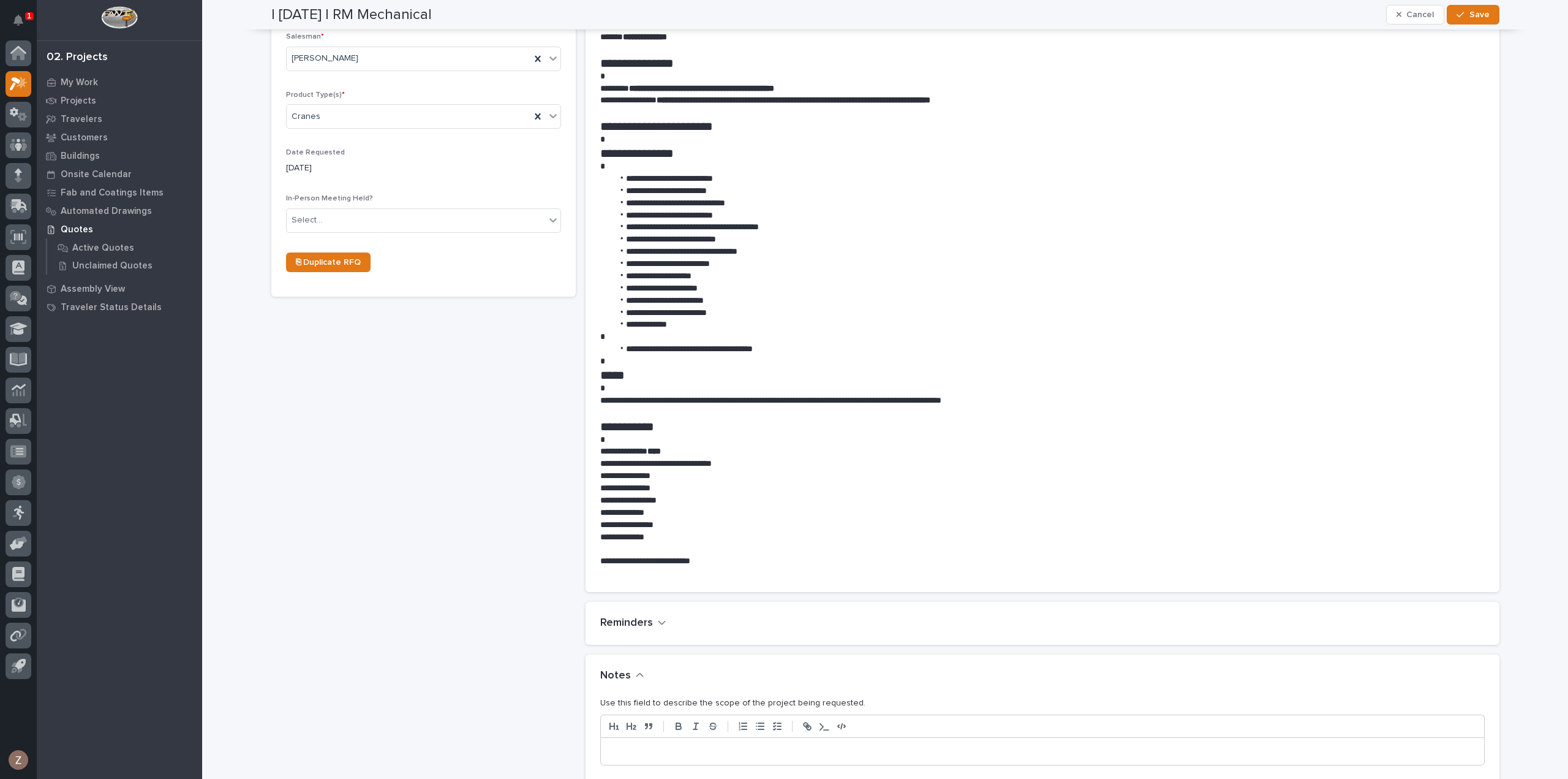
type input "10 Ton Outdoor Crane System"
click at [654, 758] on div at bounding box center [1043, 751] width 884 height 27
click at [1477, 8] on button "Save" at bounding box center [1473, 14] width 52 height 20
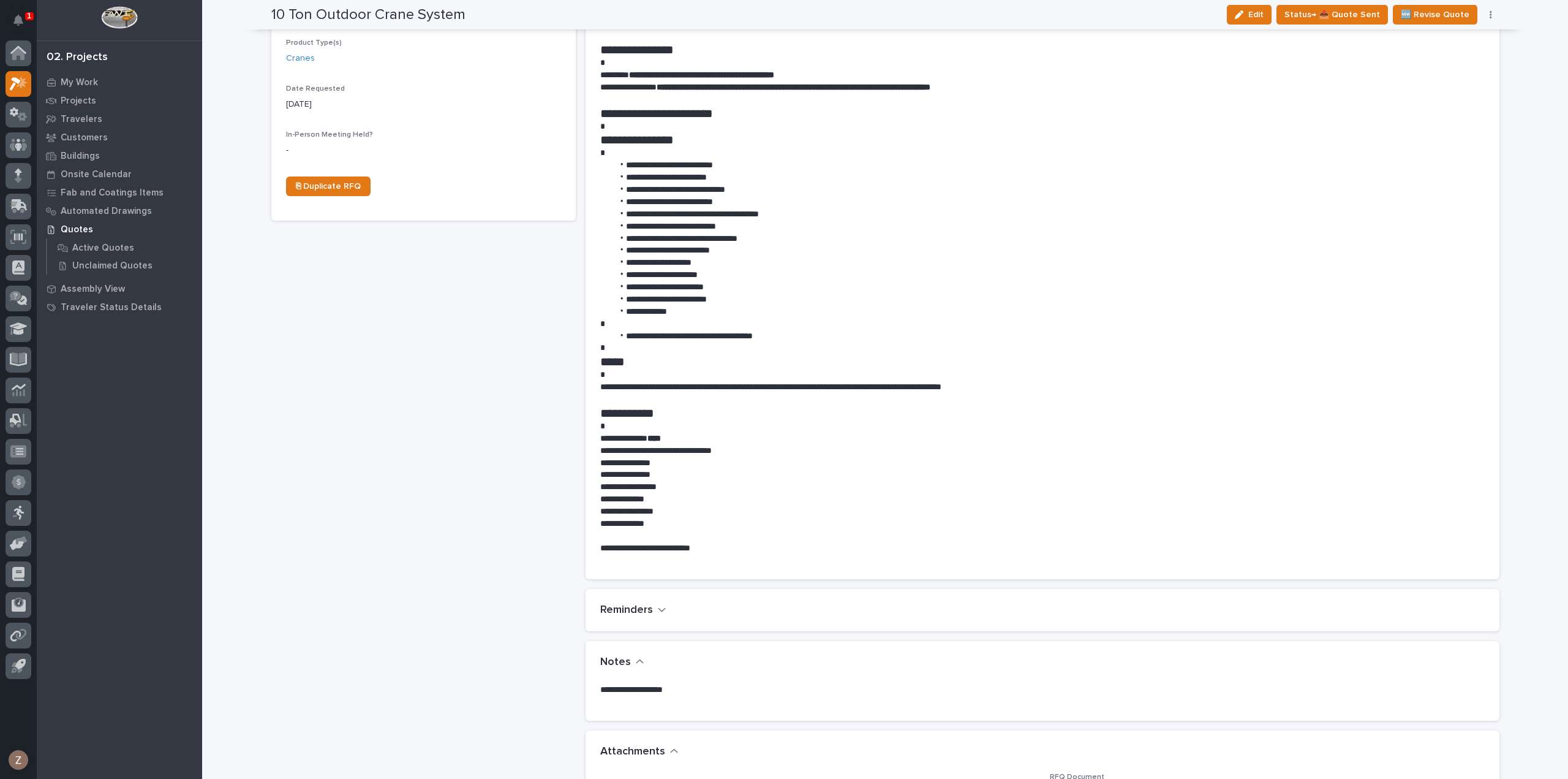
scroll to position [382, 0]
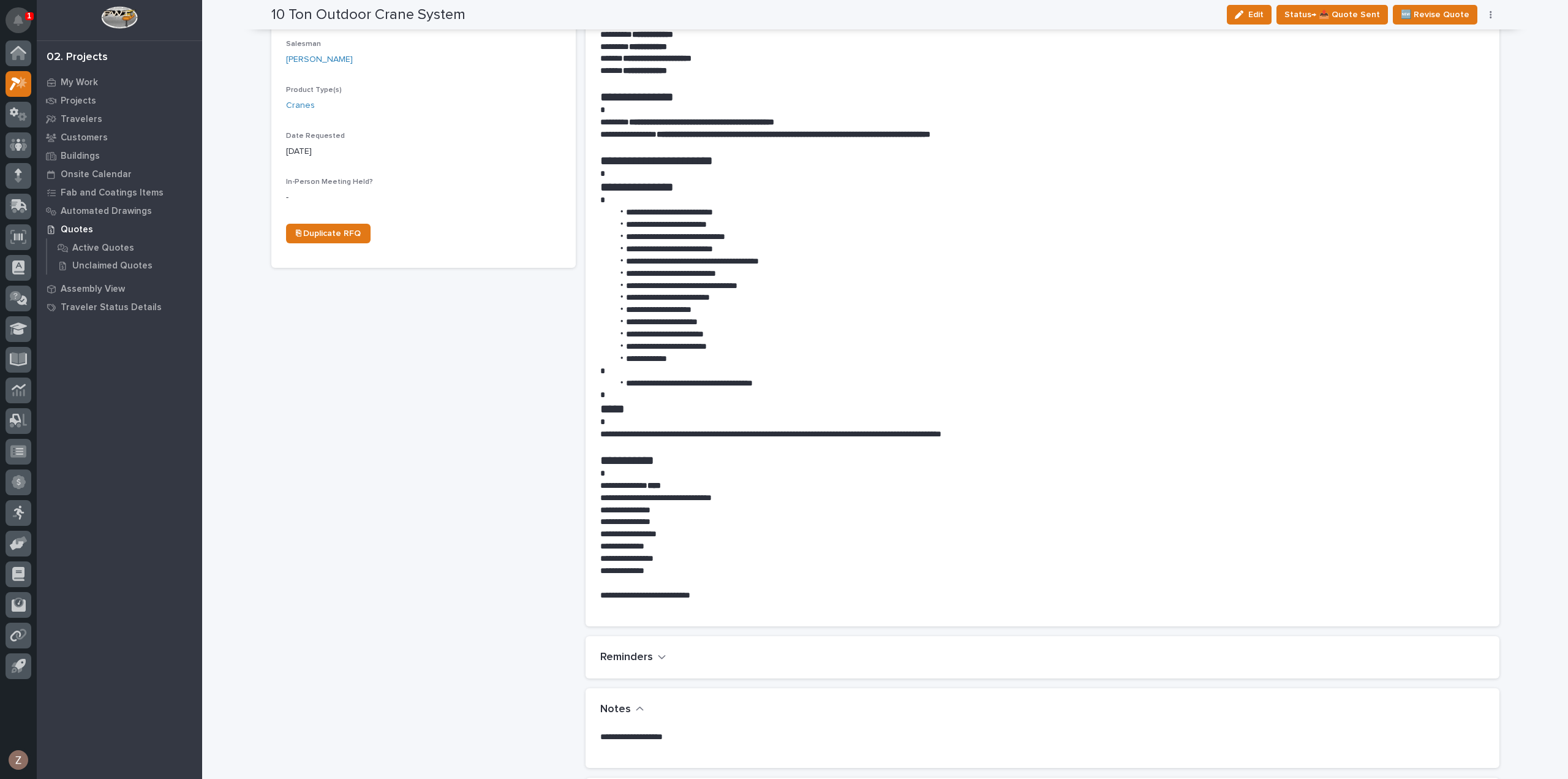
click at [25, 22] on button "Notifications" at bounding box center [18, 20] width 26 height 26
